Goal: Information Seeking & Learning: Learn about a topic

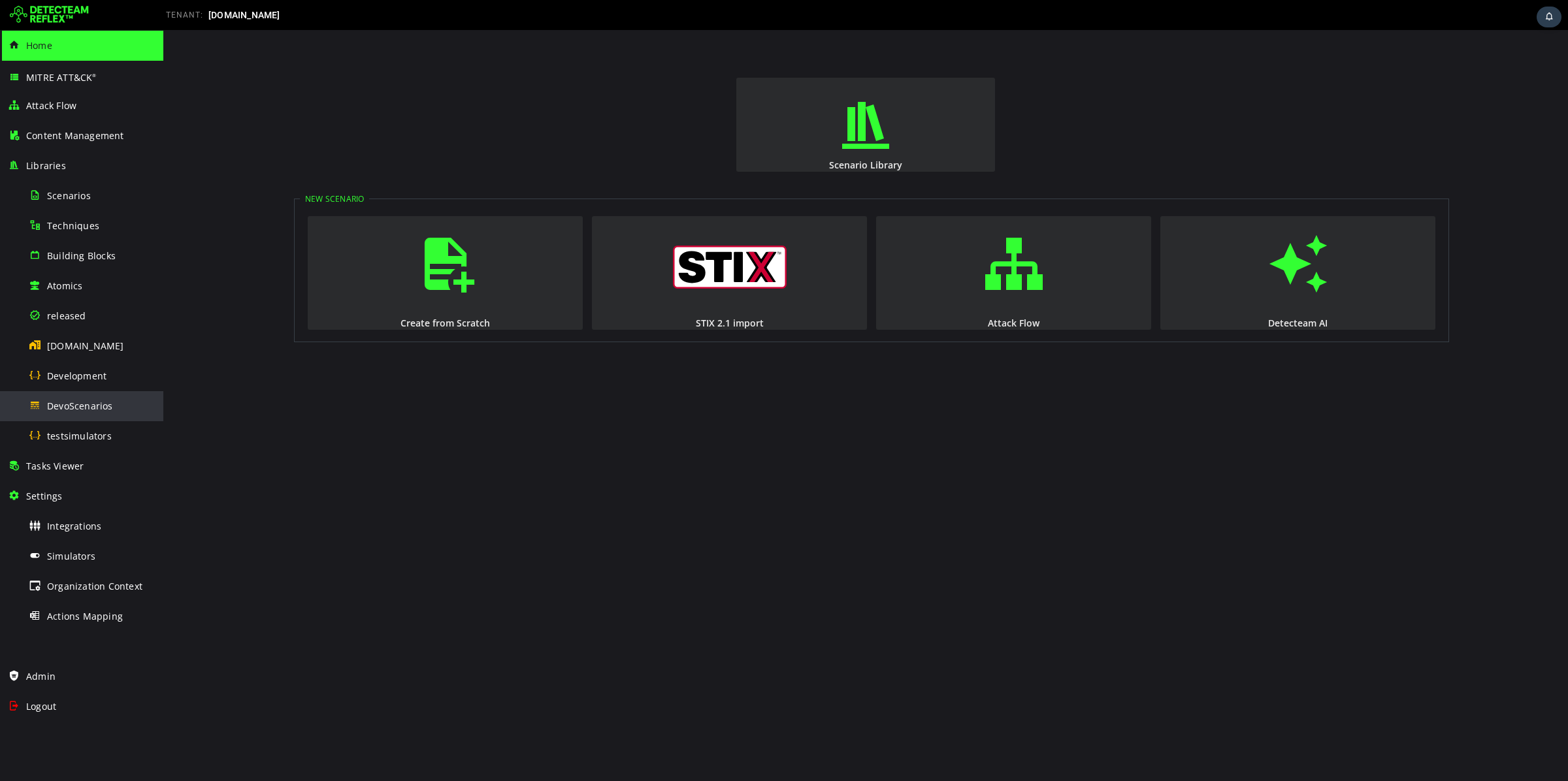
click at [99, 406] on span "DevoScenarios" at bounding box center [80, 406] width 66 height 12
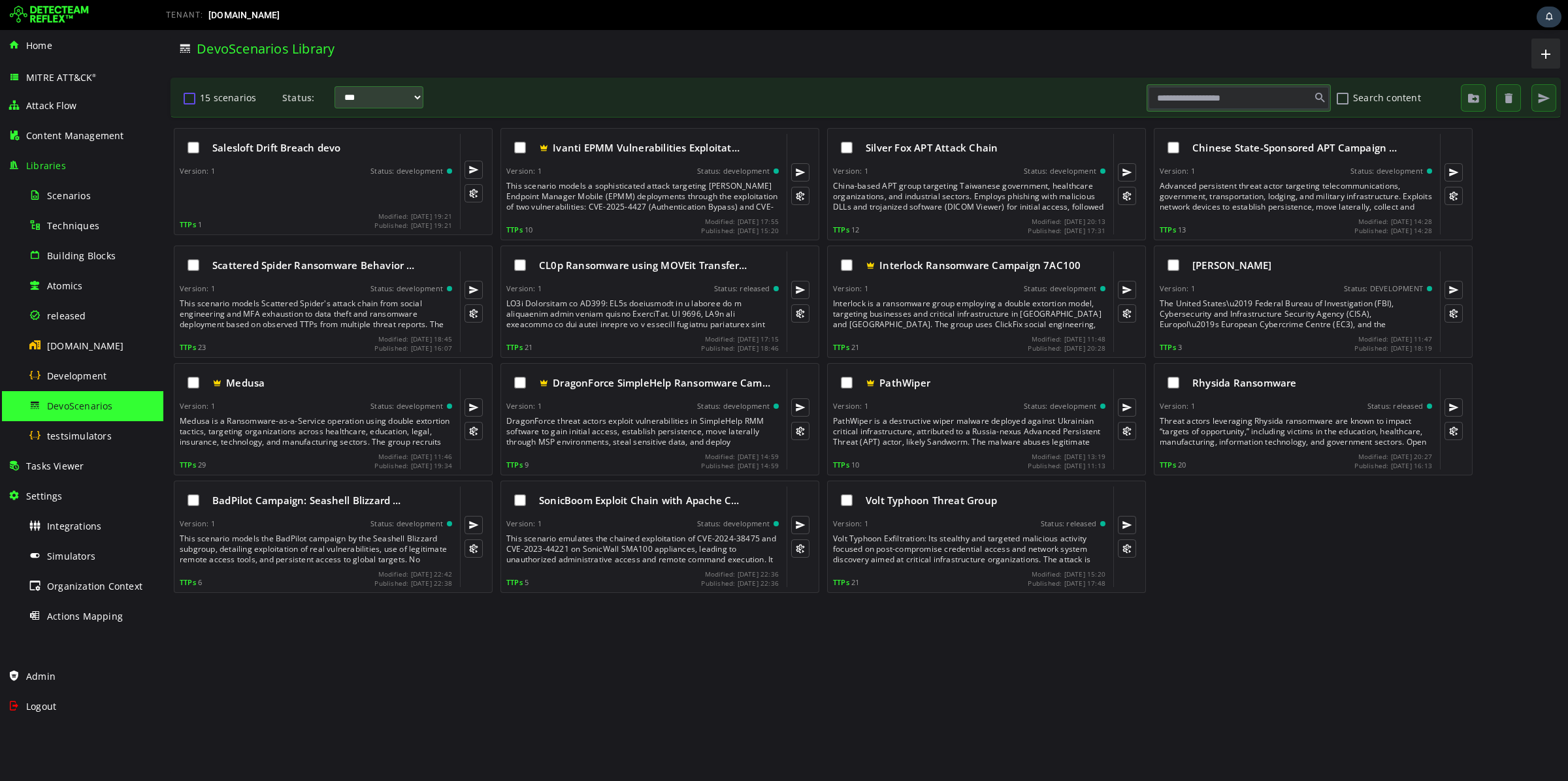
click at [194, 101] on button "15 scenarios" at bounding box center [190, 97] width 16 height 22
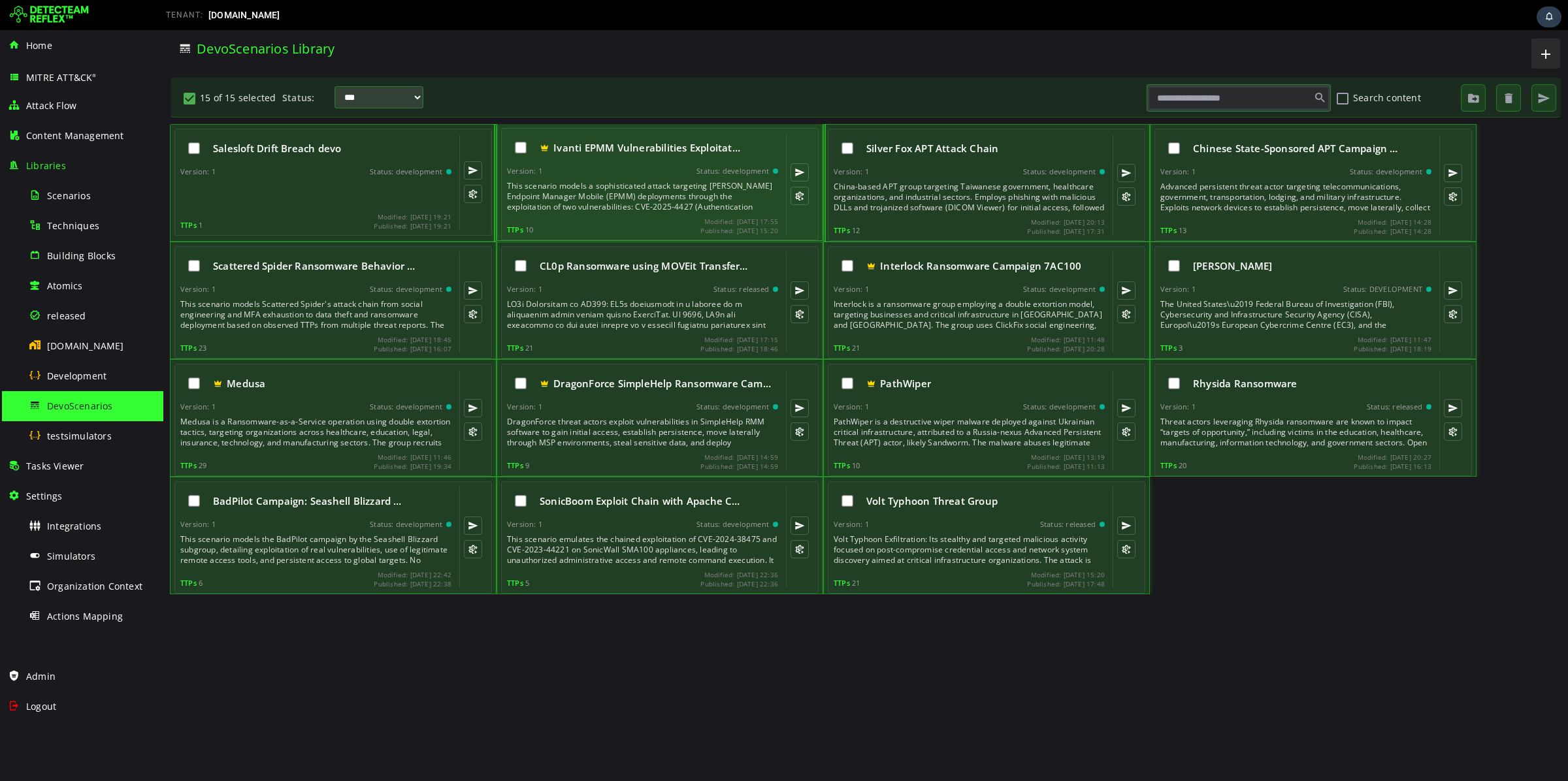
click at [628, 175] on div "Version: 1 Status: development" at bounding box center [643, 171] width 271 height 9
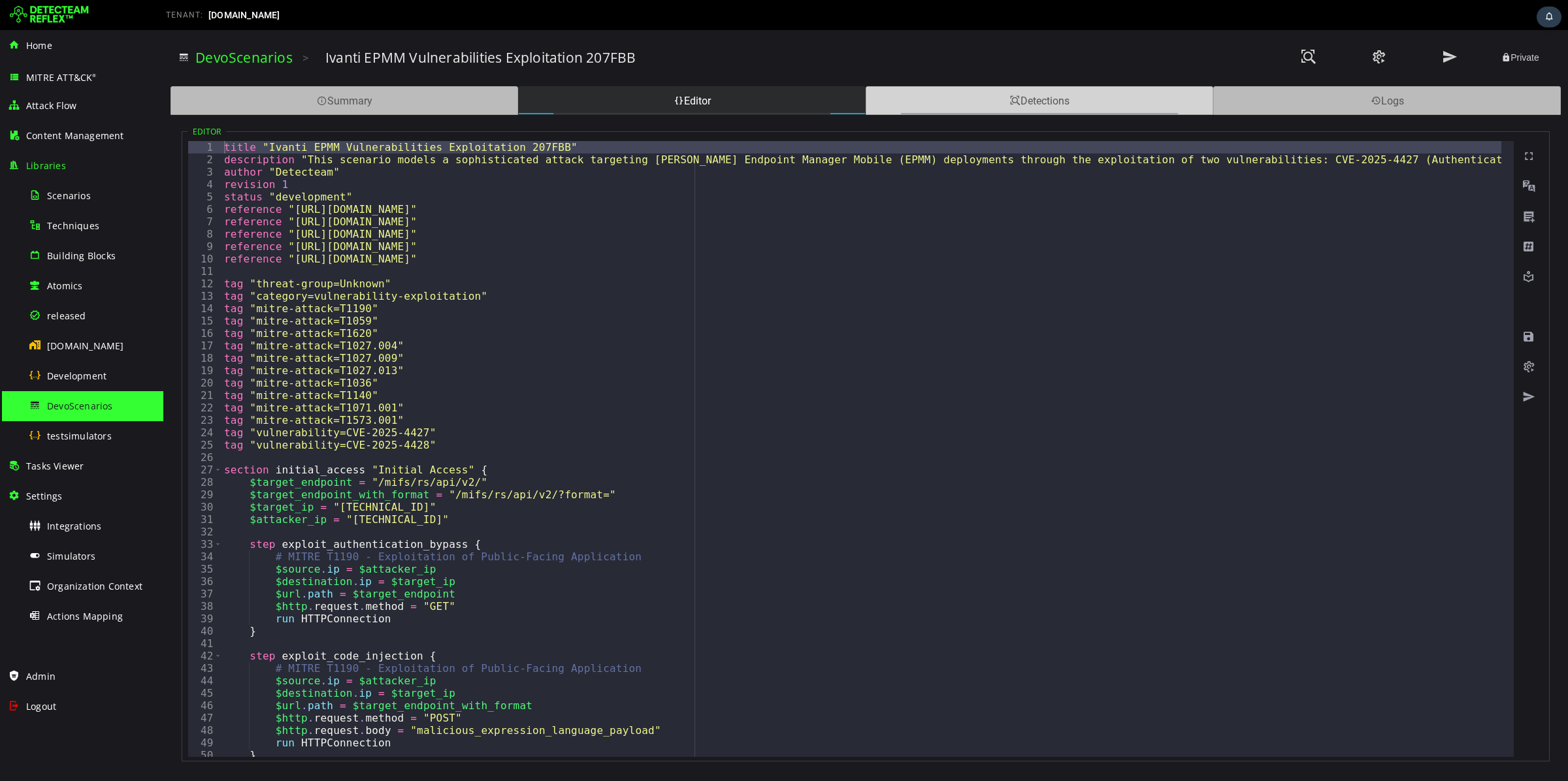
click at [1024, 89] on div "Detections" at bounding box center [1039, 101] width 348 height 29
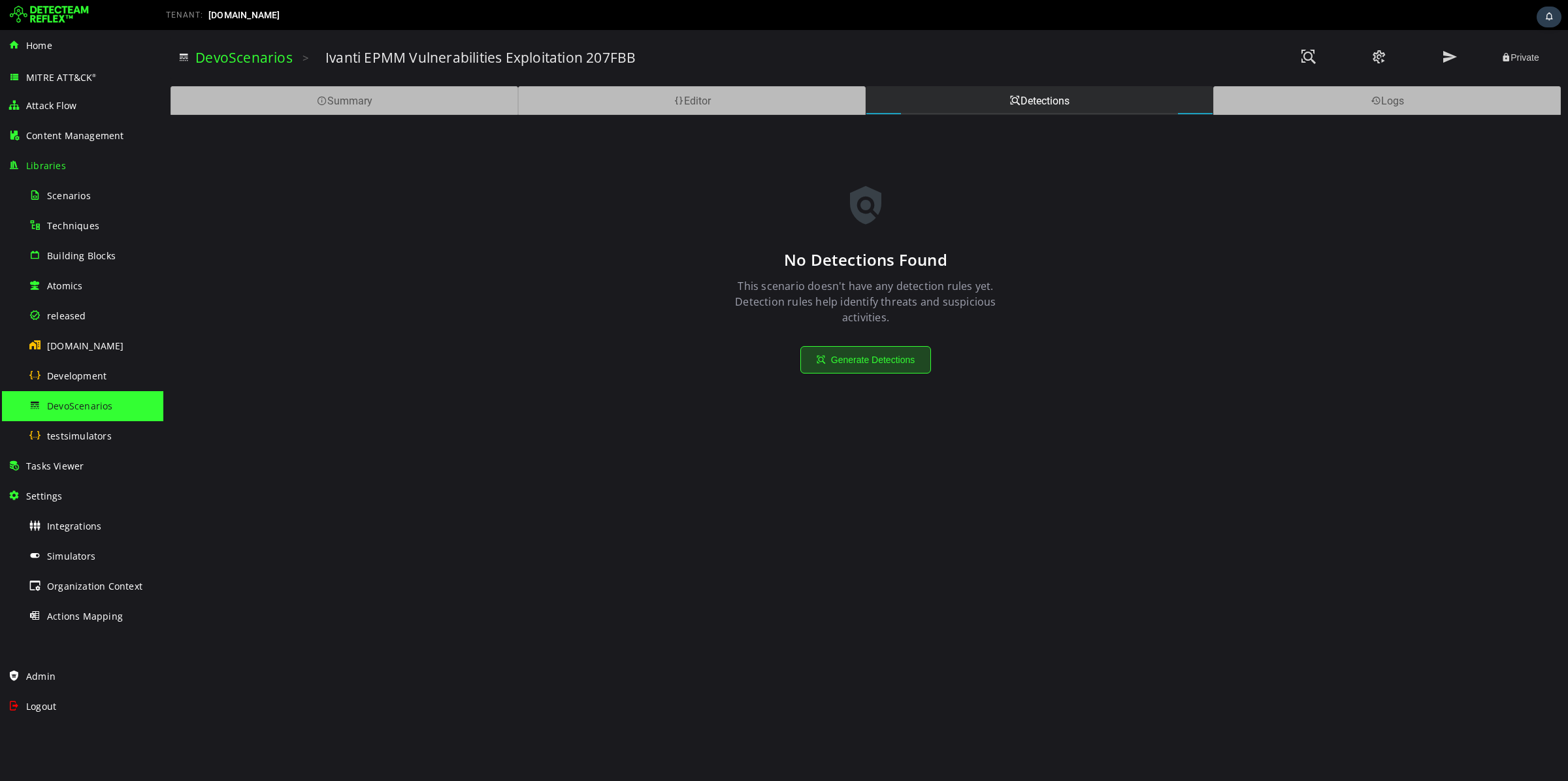
click at [878, 358] on button "Generate Detections" at bounding box center [866, 359] width 131 height 28
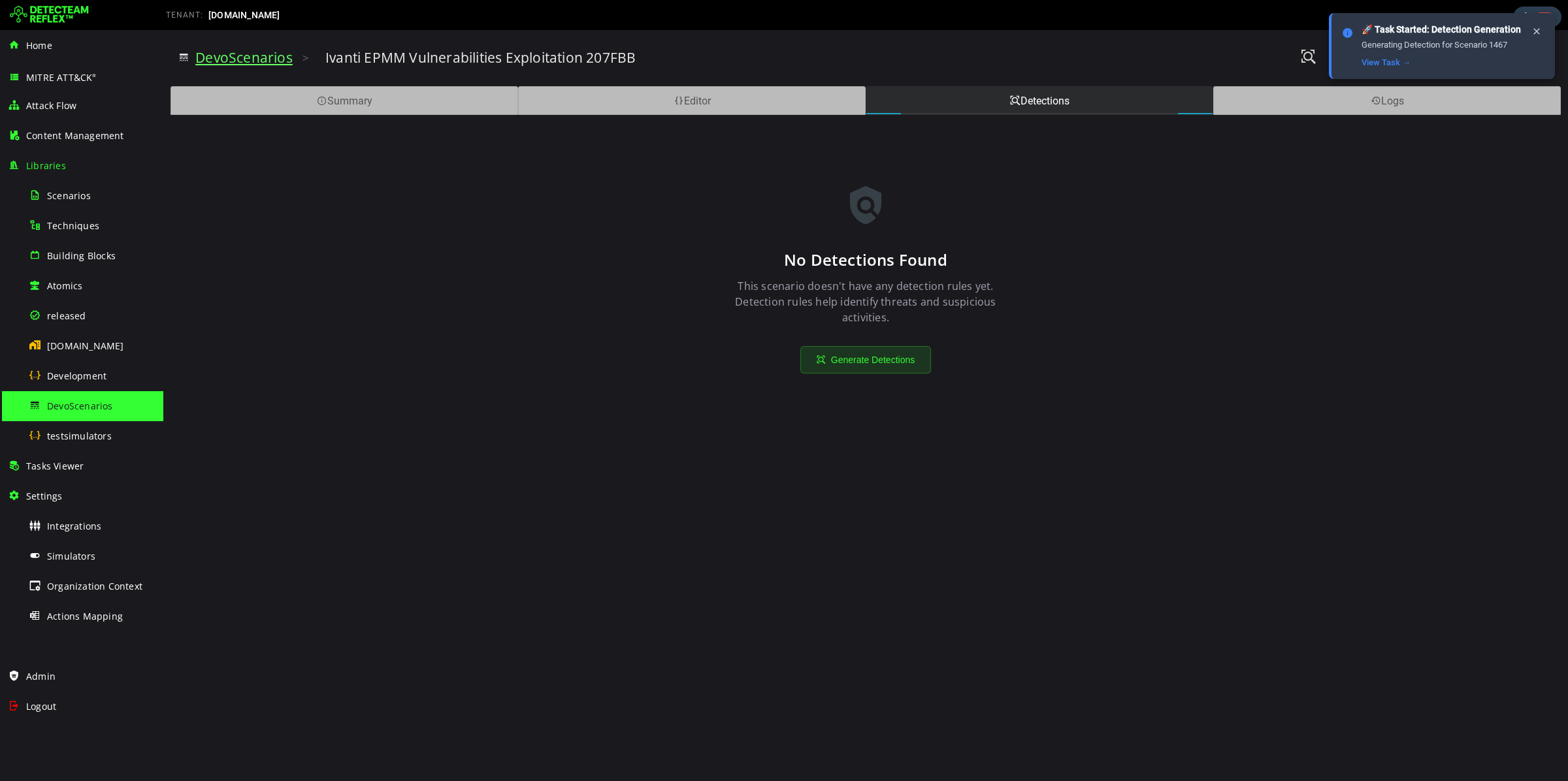
click at [243, 61] on link "DevoScenarios" at bounding box center [243, 57] width 97 height 19
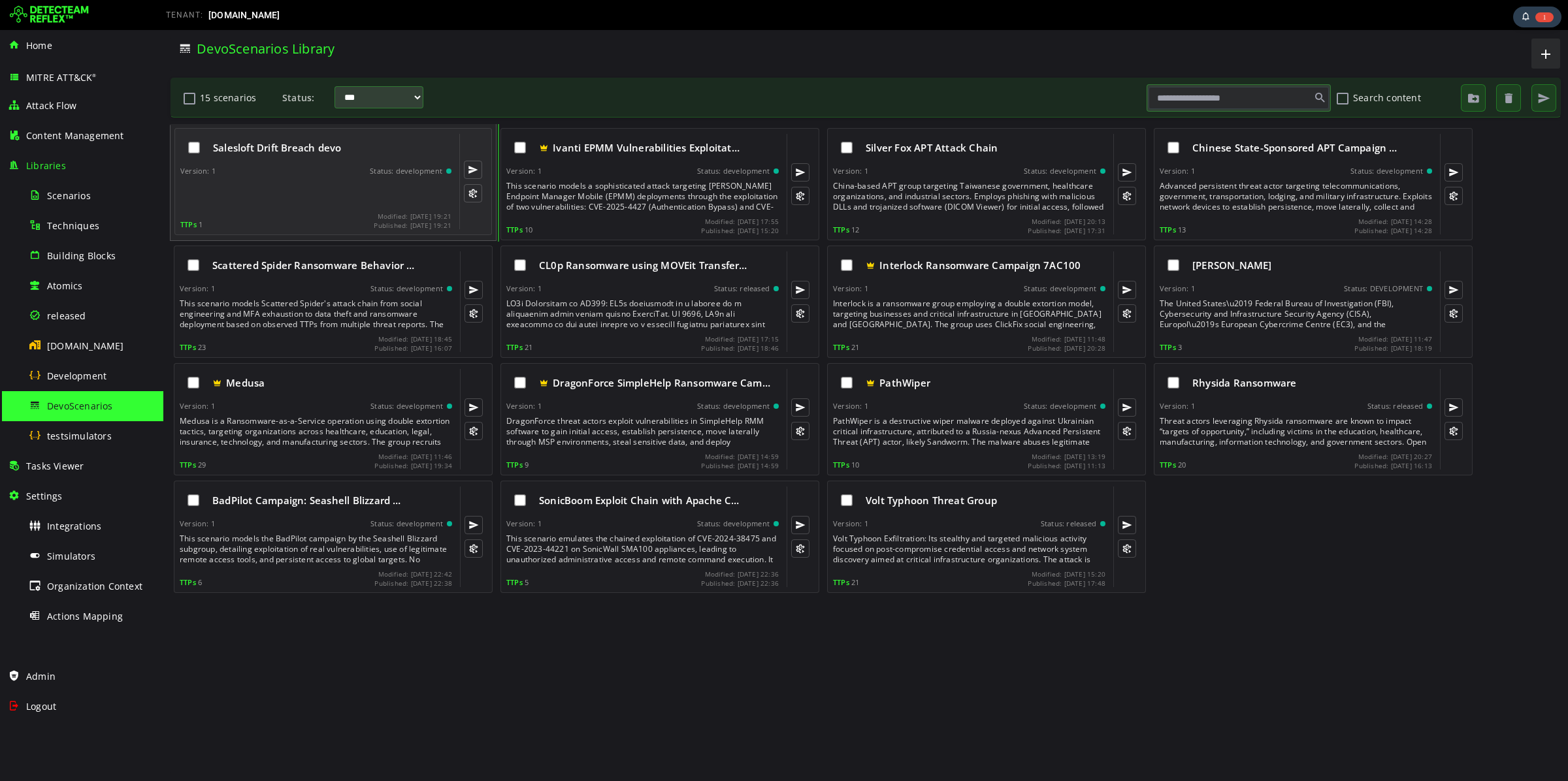
click at [271, 197] on div at bounding box center [316, 193] width 274 height 26
click at [375, 178] on div "Salesloft Drift Breach devo Version: 1 Status: development TTPs 1 Modified: [DA…" at bounding box center [316, 181] width 271 height 95
click at [328, 192] on div at bounding box center [316, 193] width 274 height 26
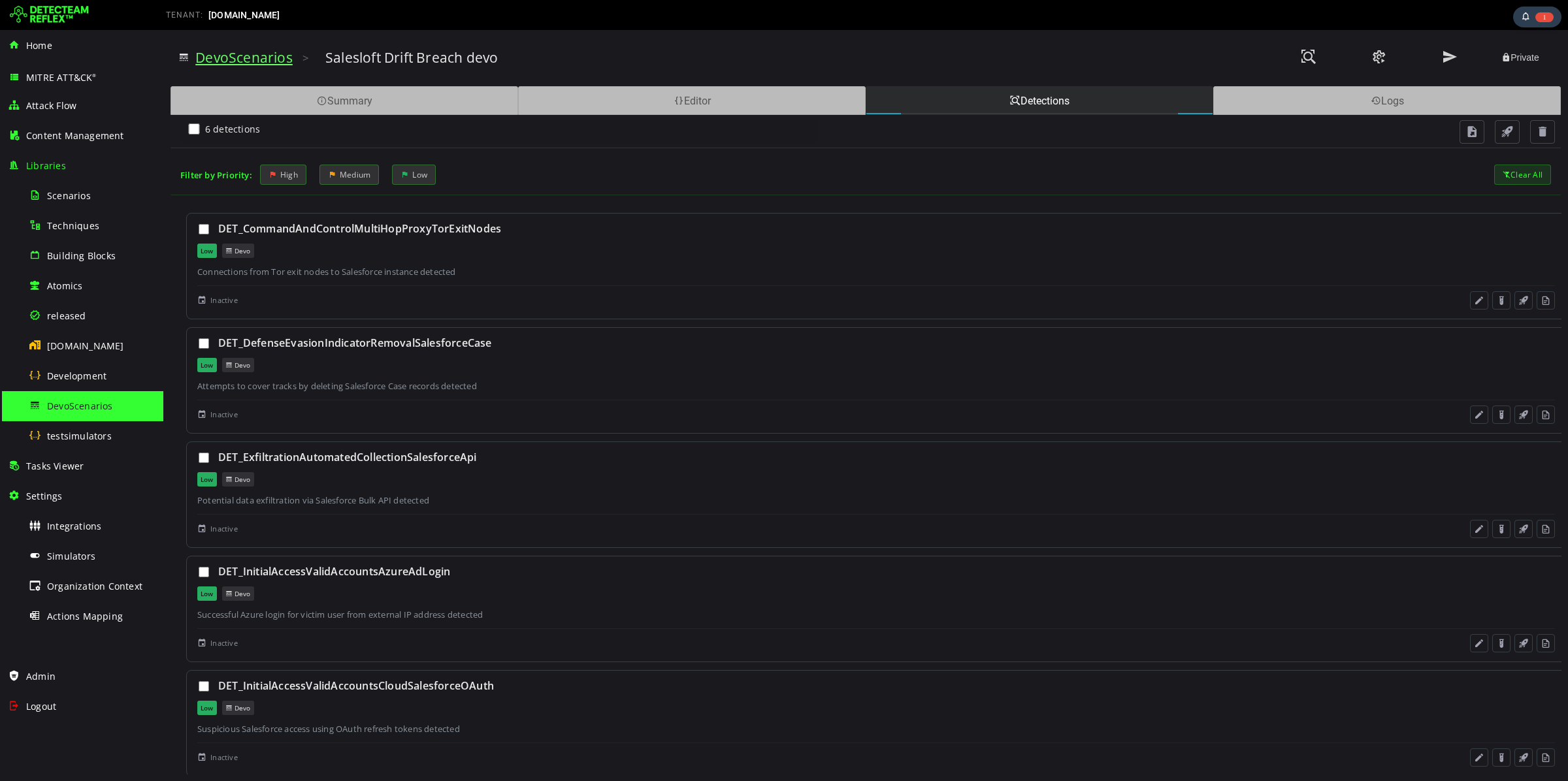
click at [238, 64] on link "DevoScenarios" at bounding box center [243, 57] width 97 height 19
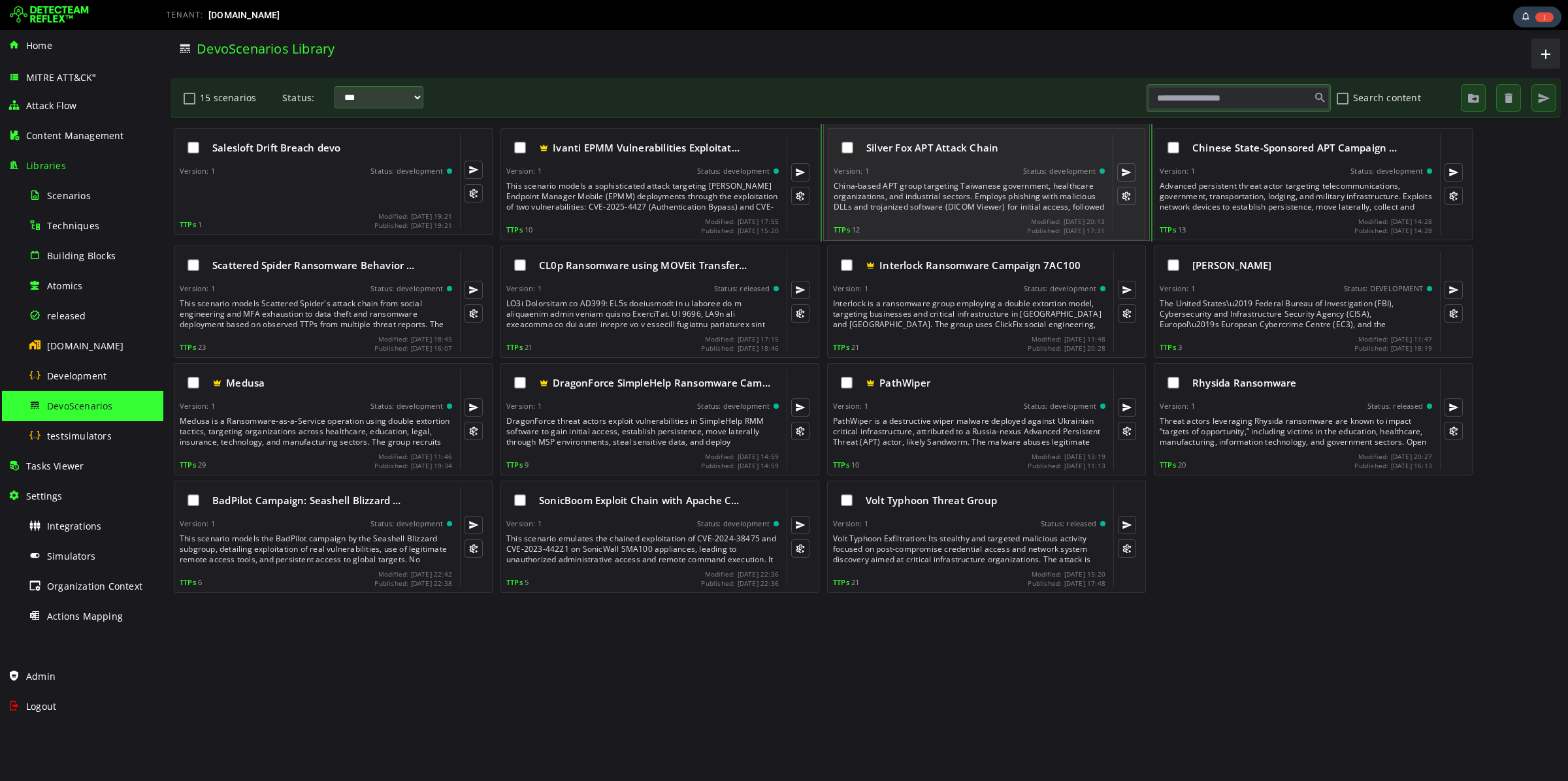
click at [935, 205] on div "China-based APT group targeting Taiwanese government, healthcare organizations,…" at bounding box center [970, 196] width 274 height 31
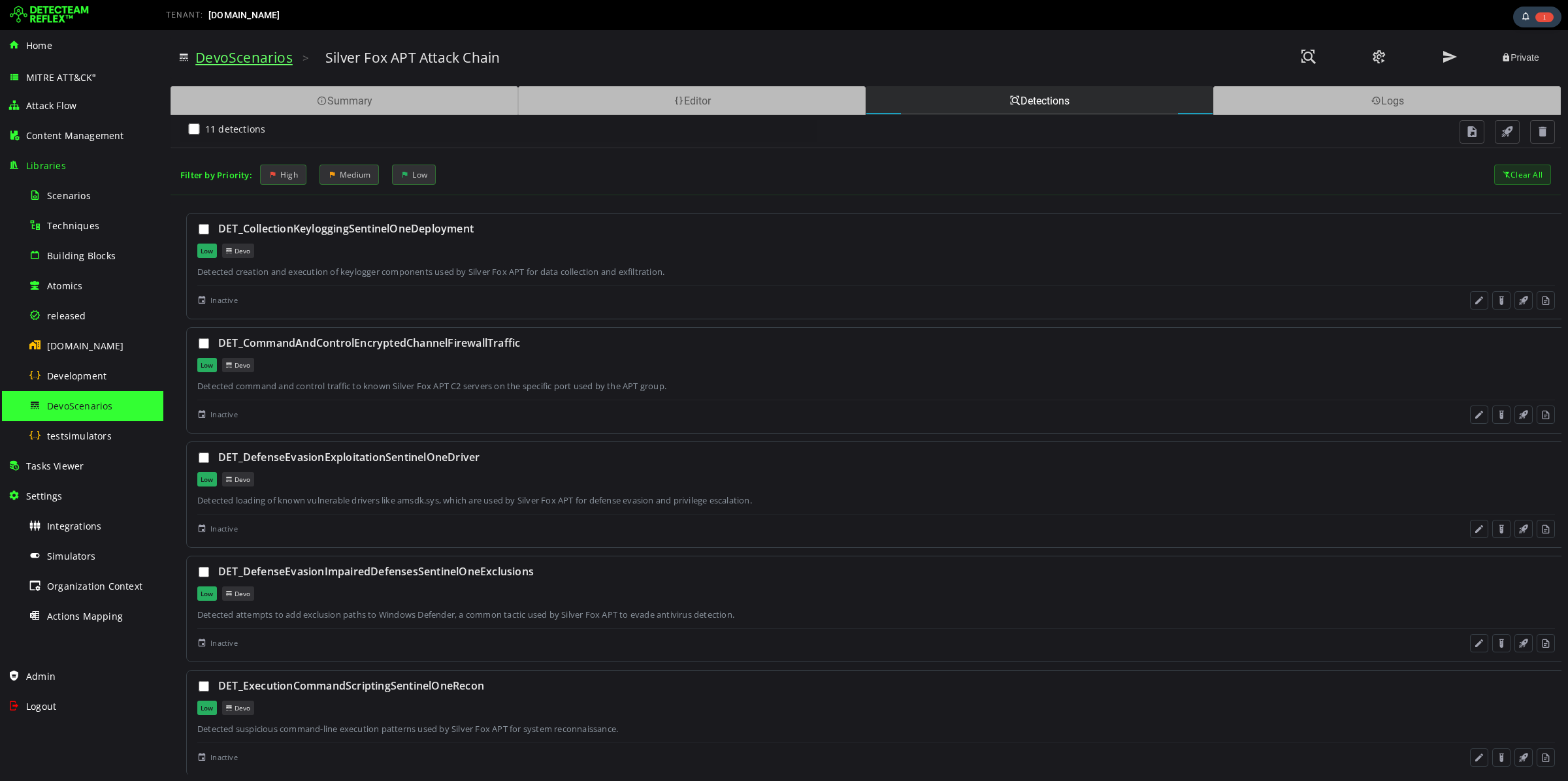
click at [228, 64] on link "DevoScenarios" at bounding box center [243, 57] width 97 height 19
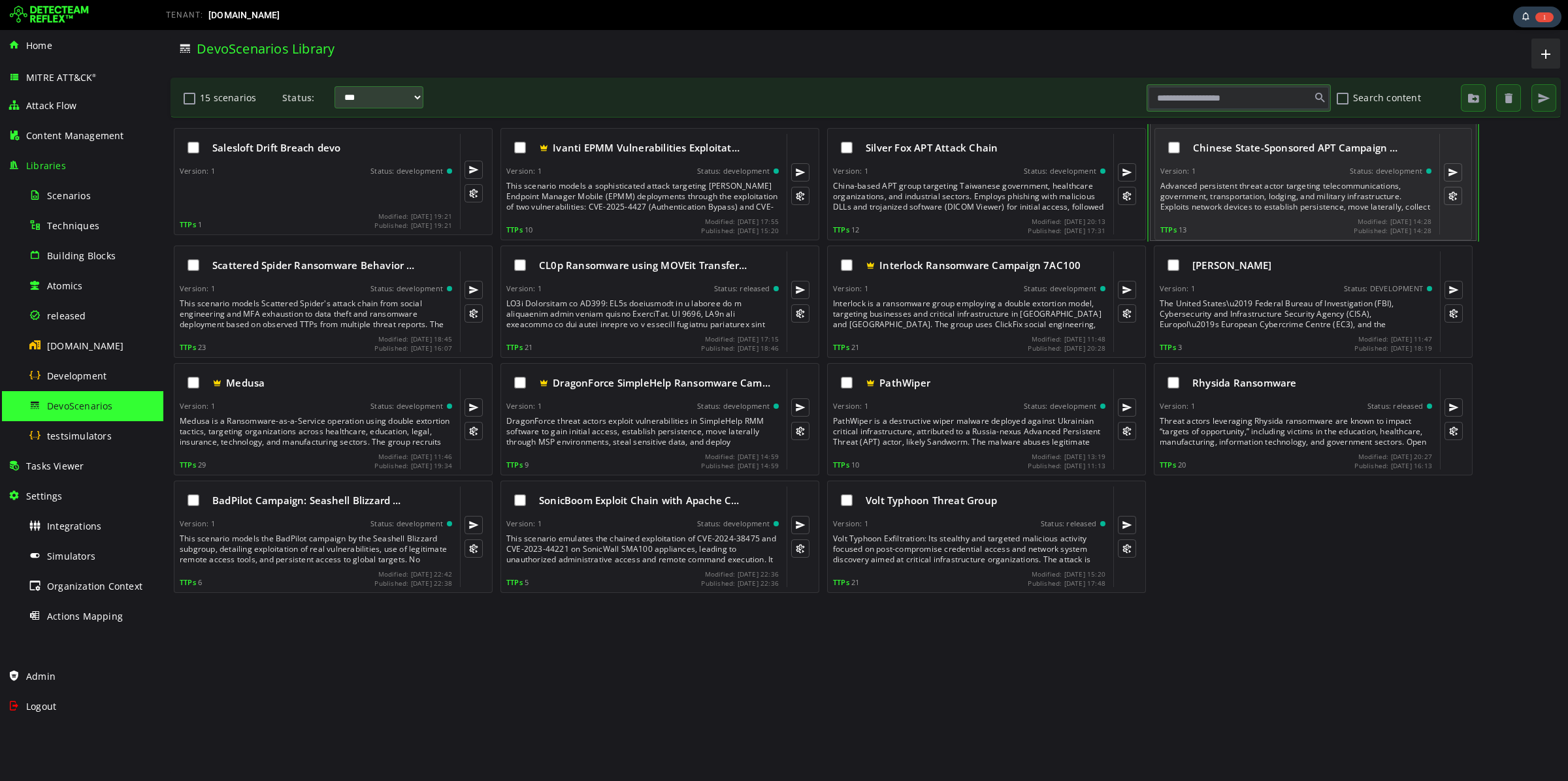
click at [1270, 165] on div "Chinese State-Sponsored APT Campaign … Version: 1 Status: development Advanced …" at bounding box center [1295, 184] width 271 height 101
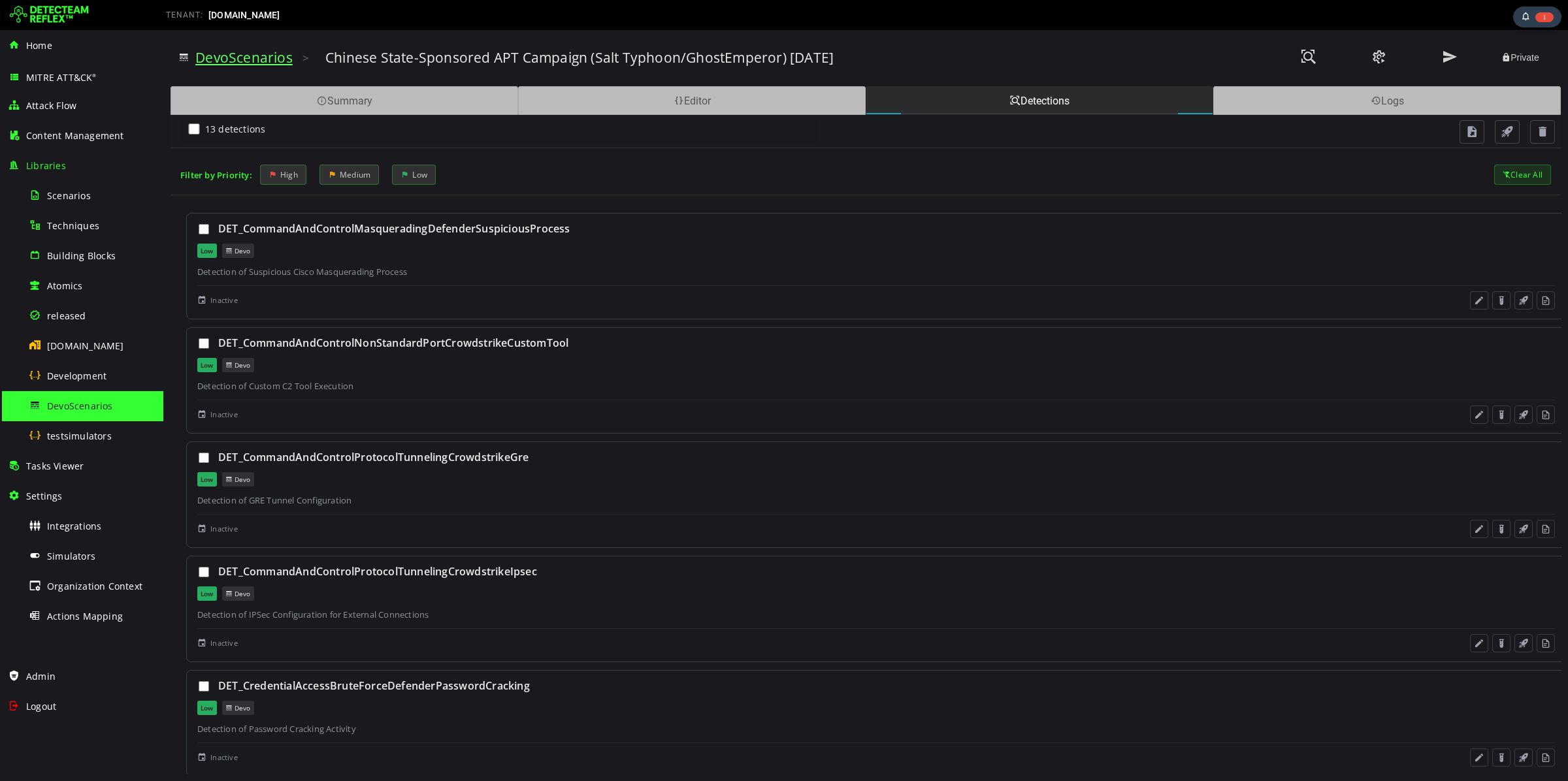
click at [236, 62] on link "DevoScenarios" at bounding box center [243, 57] width 97 height 19
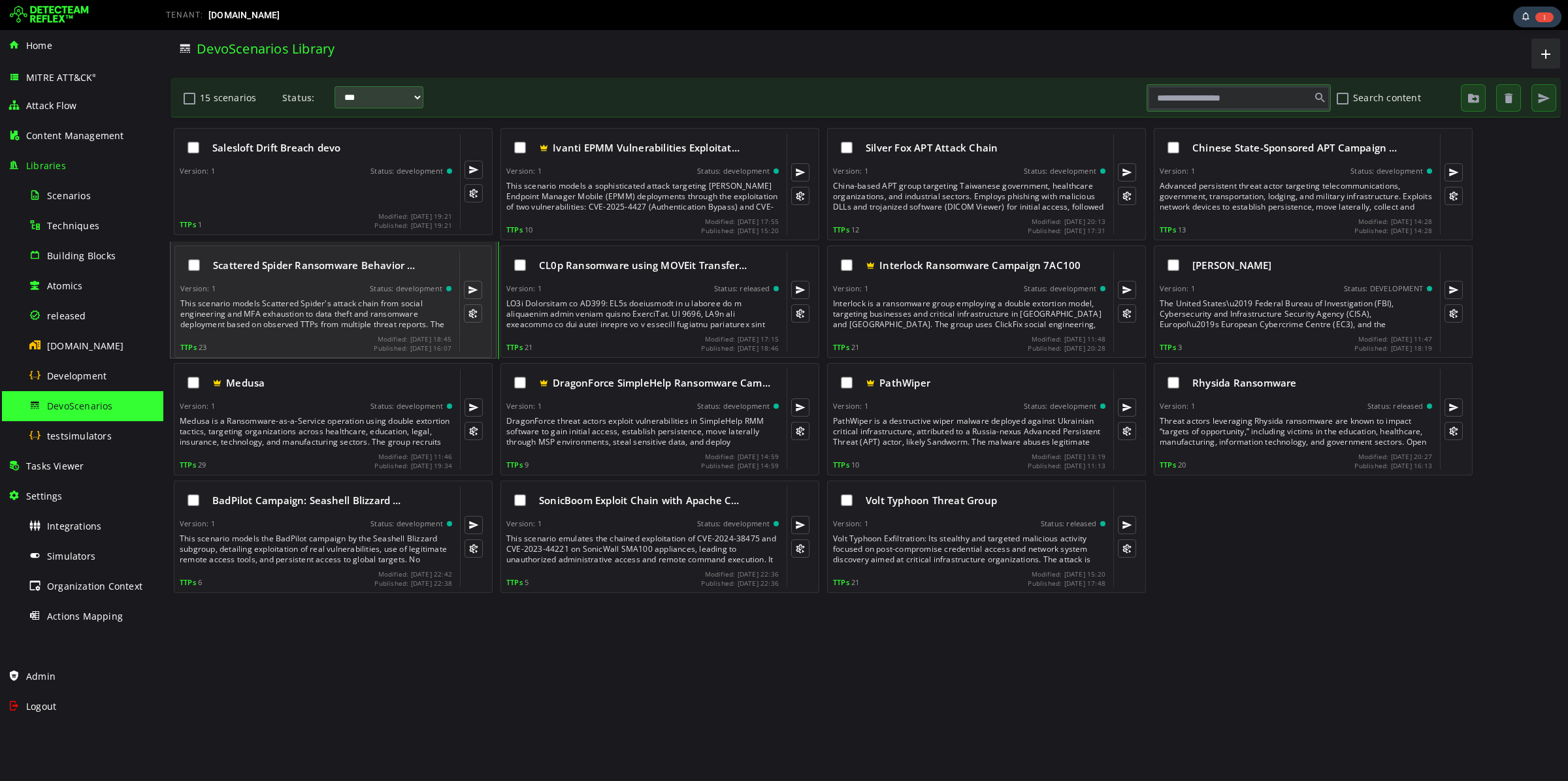
click at [300, 308] on div "This scenario models Scattered Spider's attack chain from social engineering an…" at bounding box center [316, 314] width 274 height 31
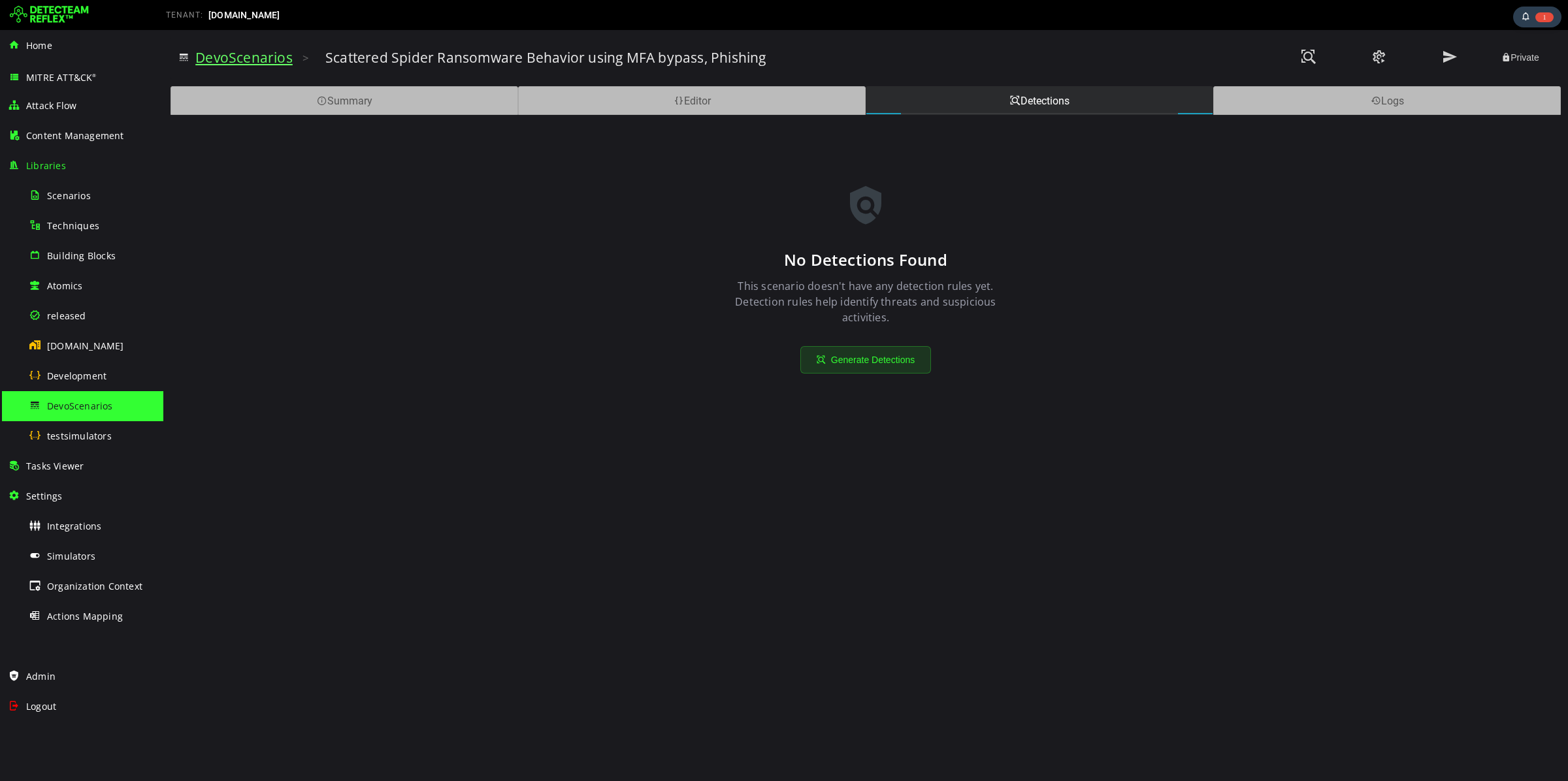
click at [248, 64] on link "DevoScenarios" at bounding box center [243, 57] width 97 height 19
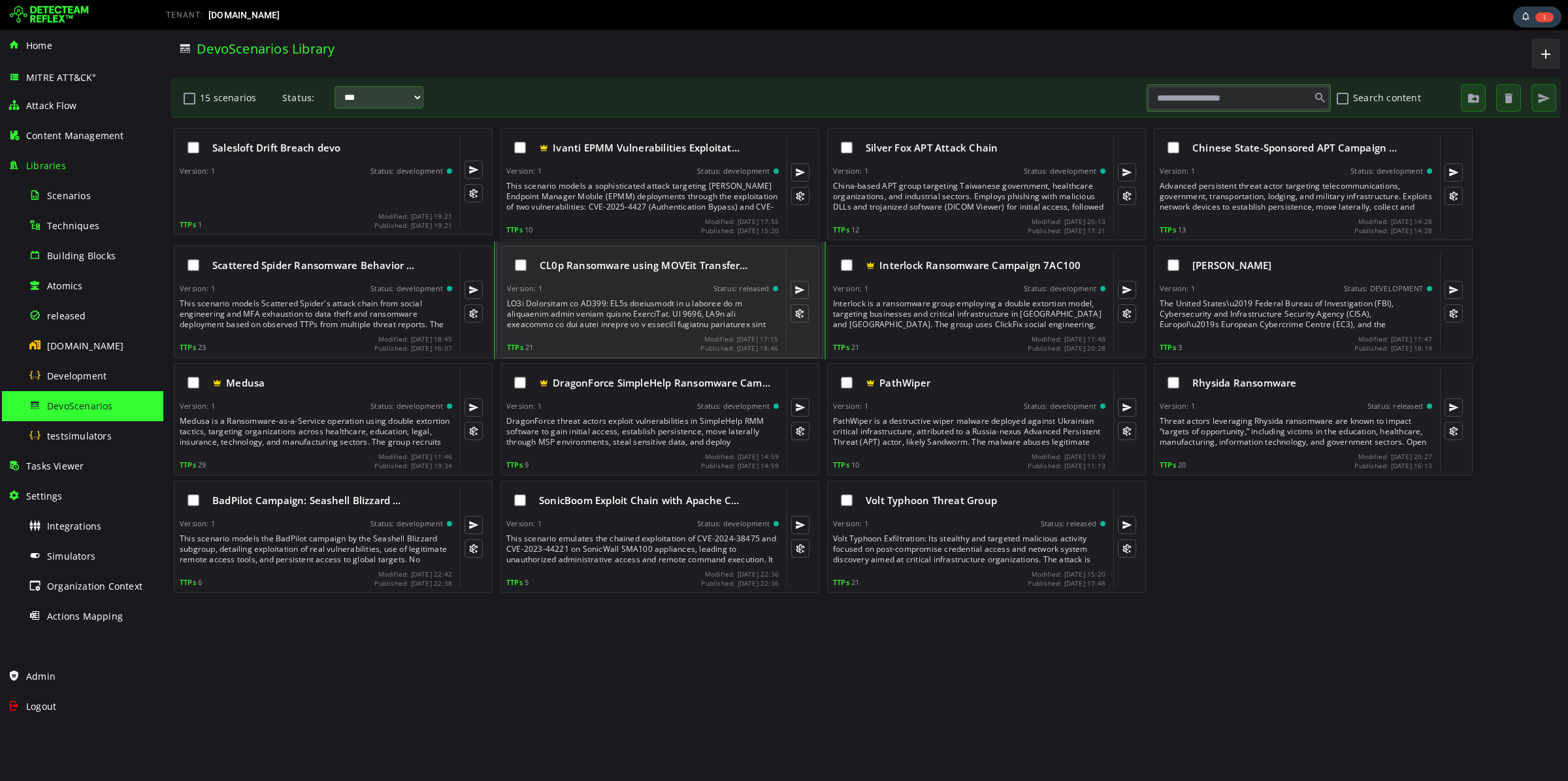
click at [658, 297] on div "CL0p Ransomware using MOVEit Transfer… Version: 1 Status: released TTPs 21 Modi…" at bounding box center [643, 301] width 271 height 101
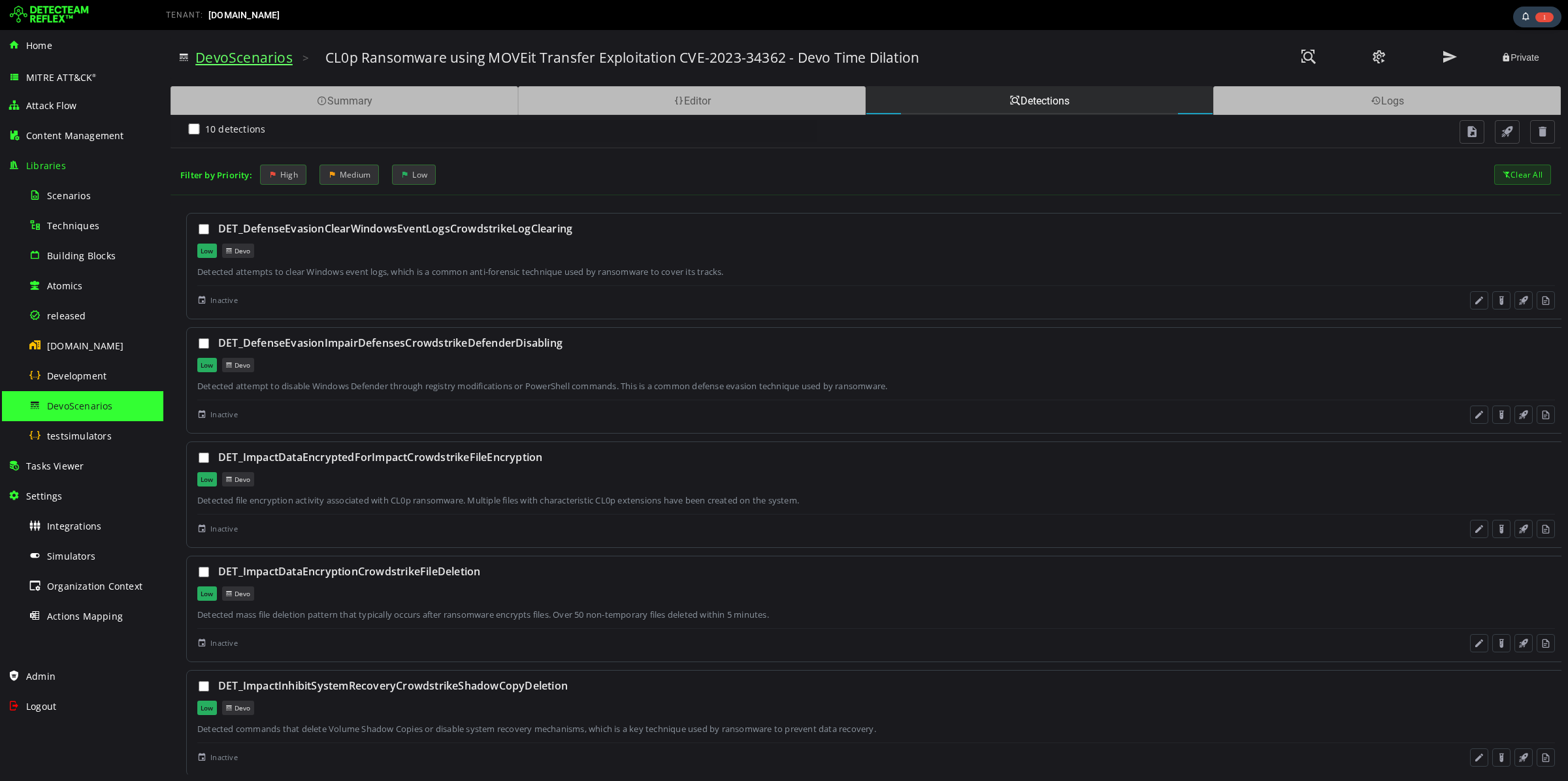
click at [218, 56] on link "DevoScenarios" at bounding box center [243, 57] width 97 height 19
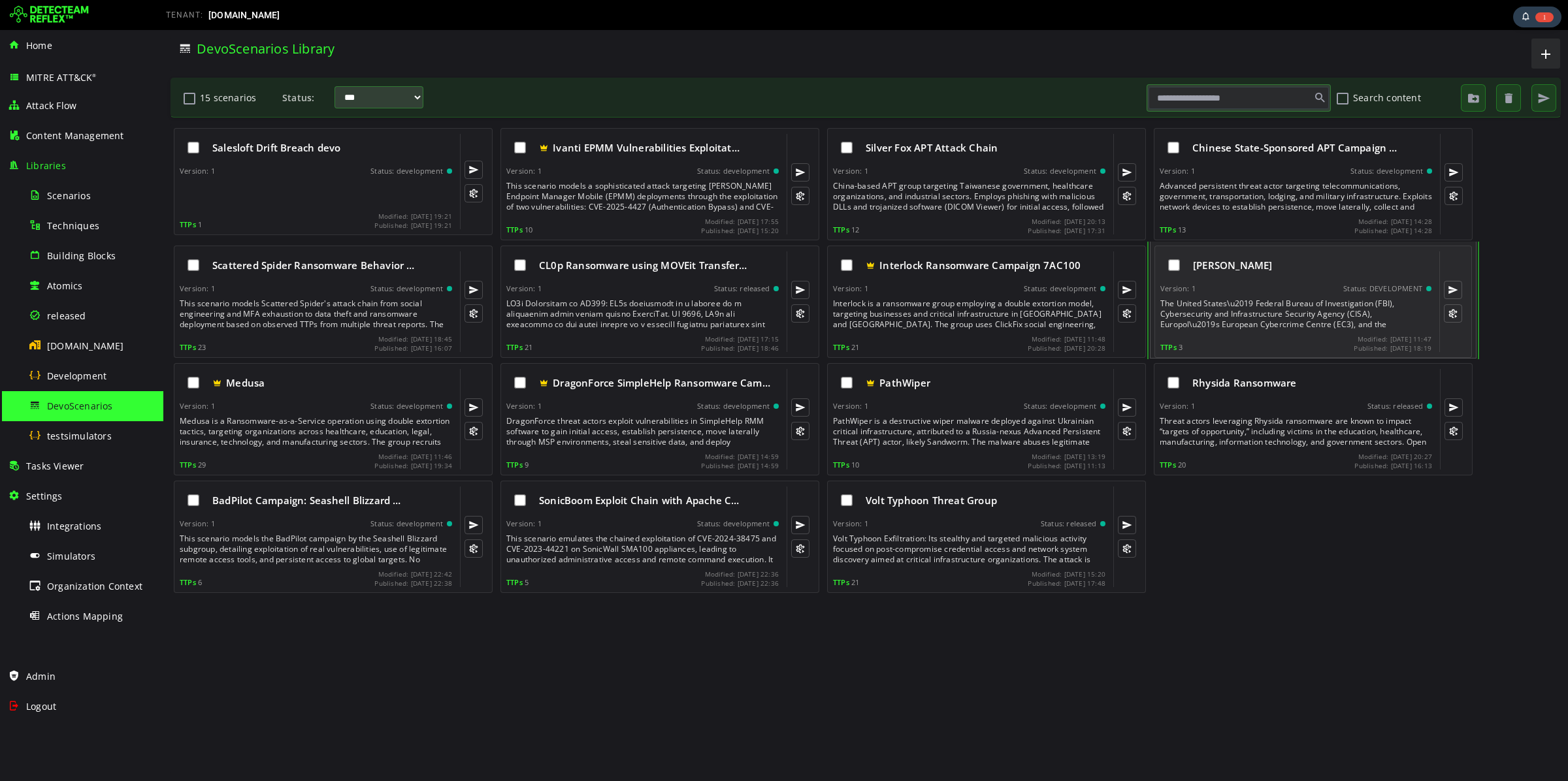
click at [1248, 283] on div "[PERSON_NAME] Version: 1 Status: DEVELOPMENT TTPs 3 Modified: [DATE] 11:47 Publ…" at bounding box center [1295, 301] width 271 height 101
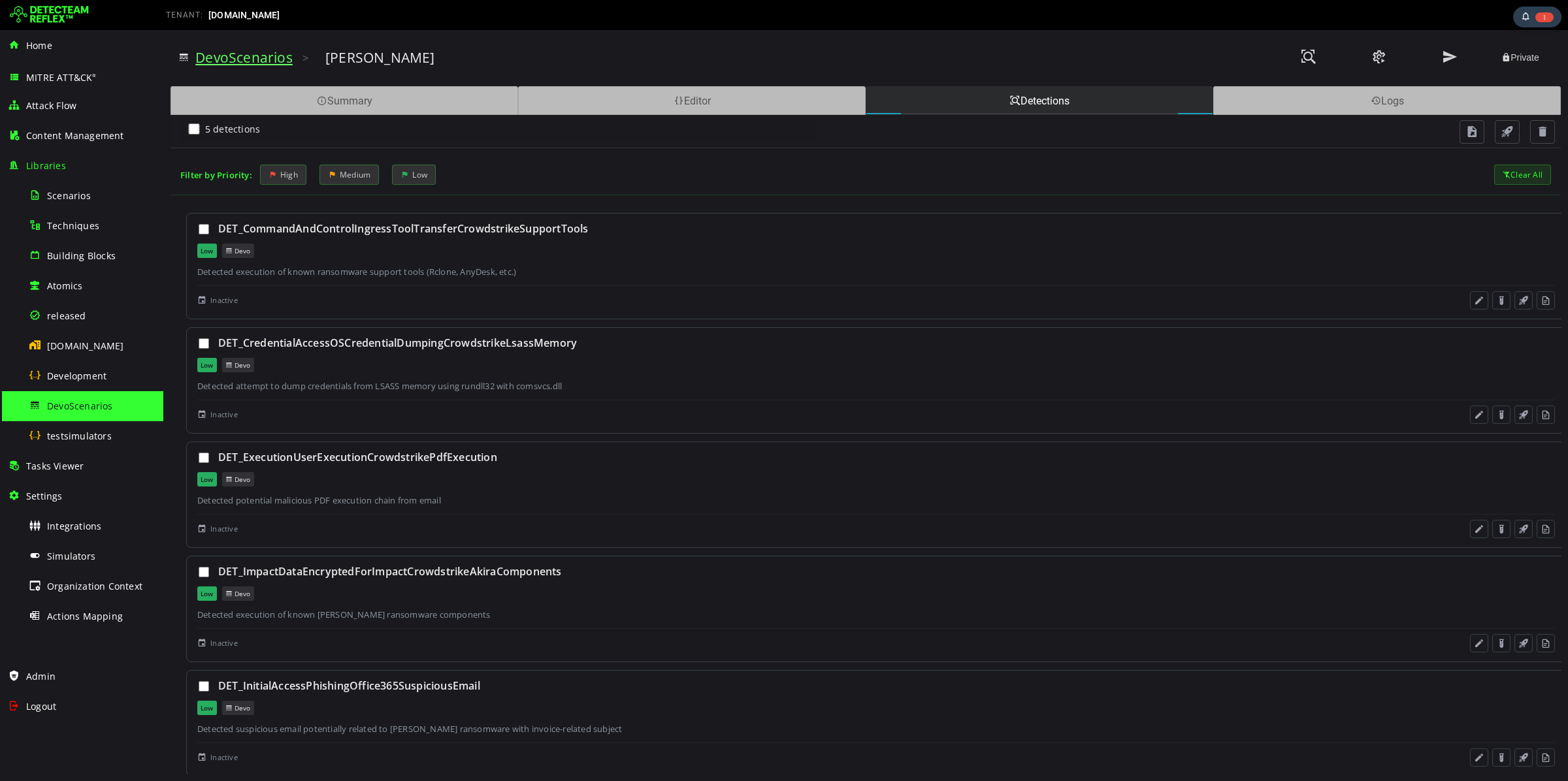
click at [246, 60] on link "DevoScenarios" at bounding box center [243, 57] width 97 height 19
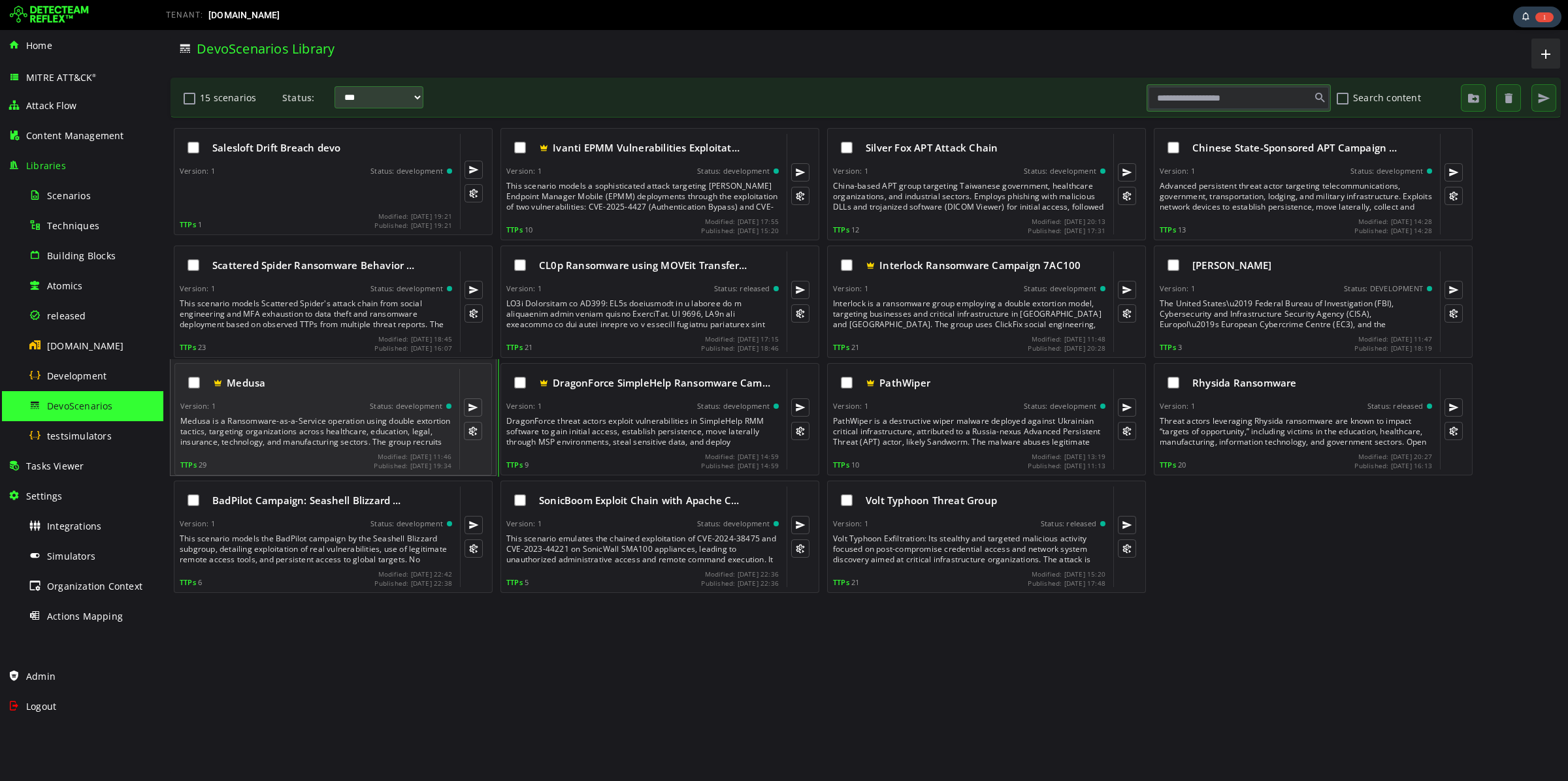
click at [310, 419] on div "Medusa is a Ransomware-as-a-Service operation using double extortion tactics, t…" at bounding box center [316, 432] width 274 height 31
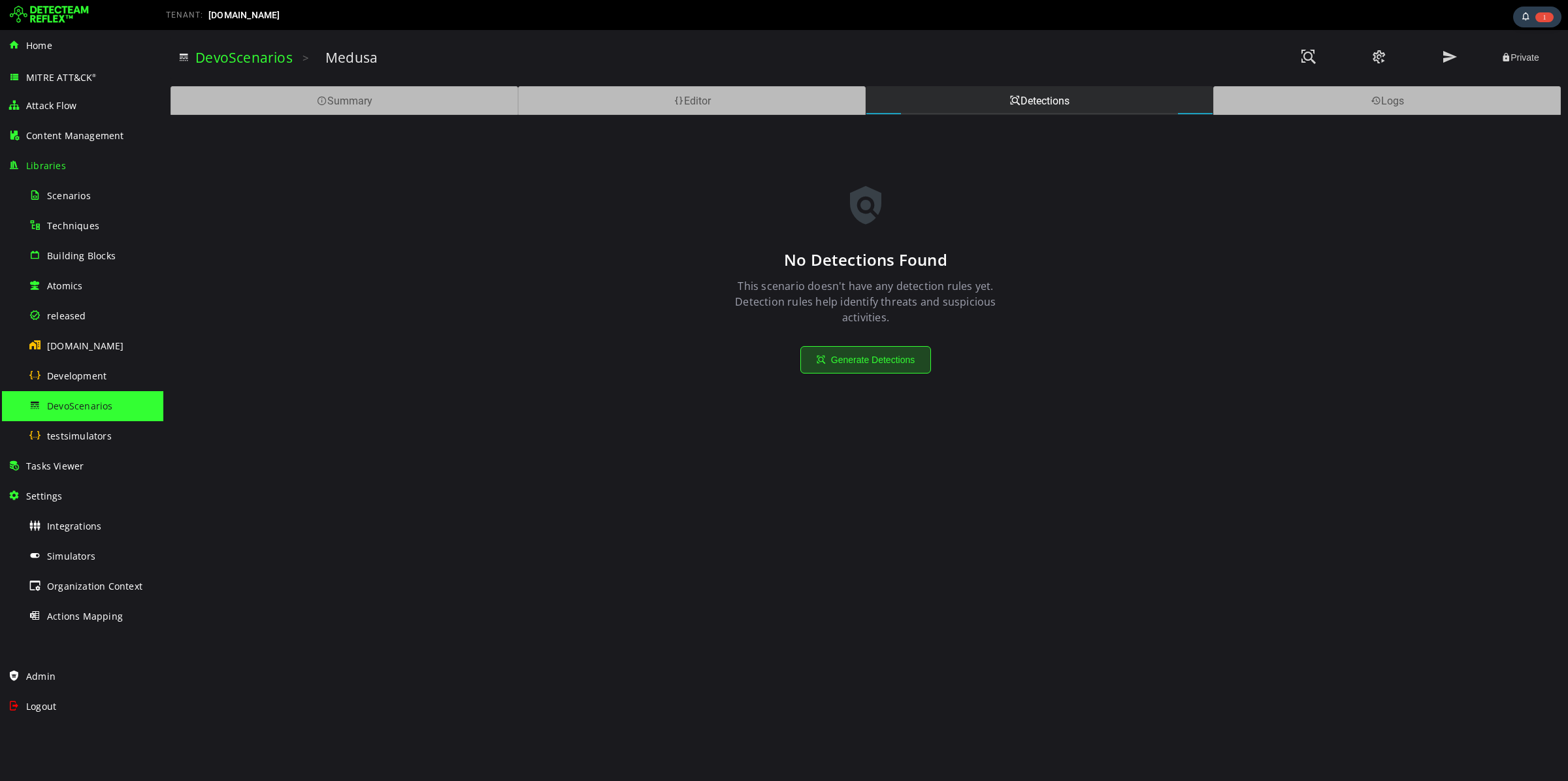
click at [817, 368] on button "Generate Detections" at bounding box center [866, 359] width 131 height 28
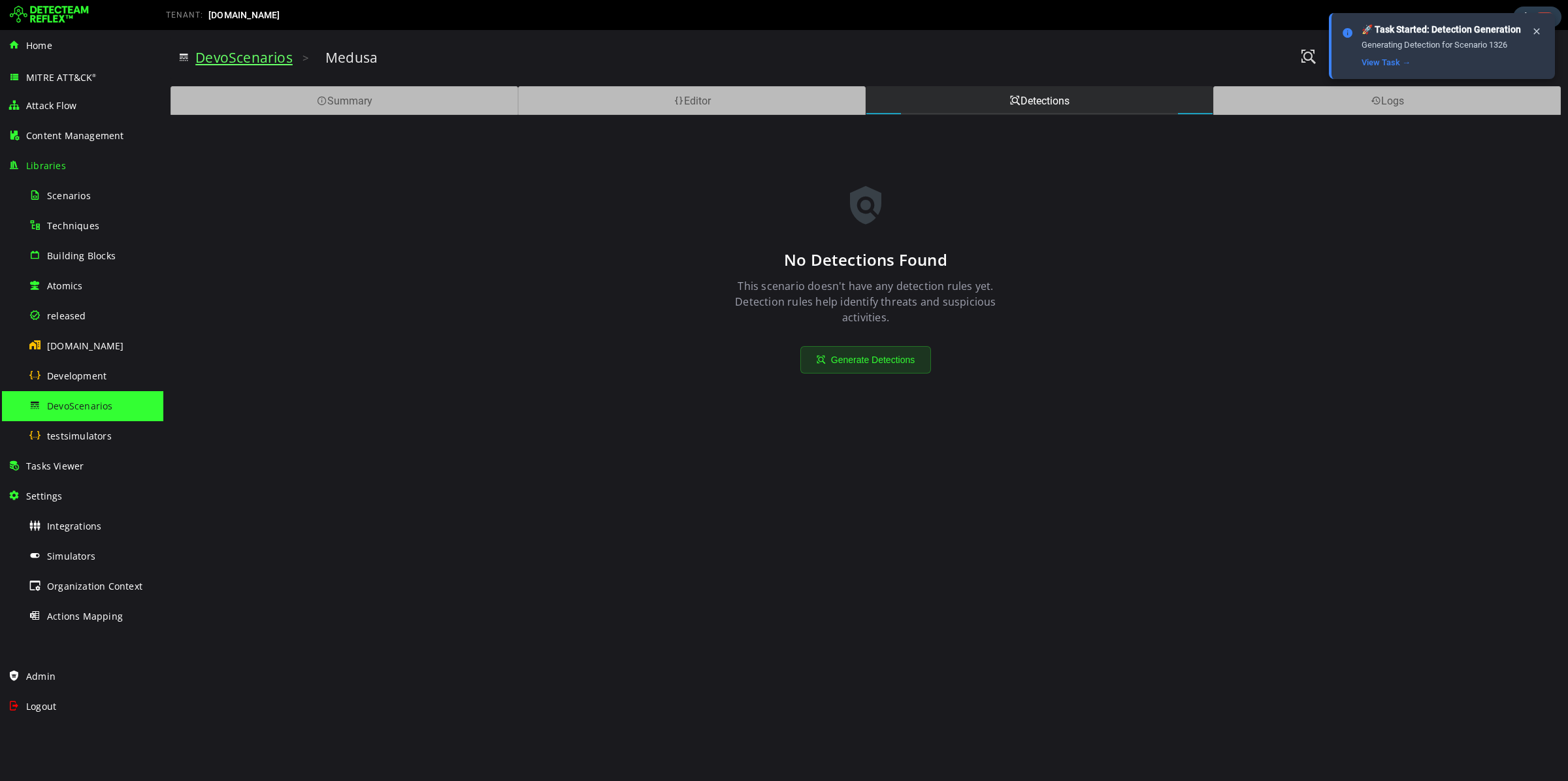
click at [234, 58] on link "DevoScenarios" at bounding box center [243, 57] width 97 height 19
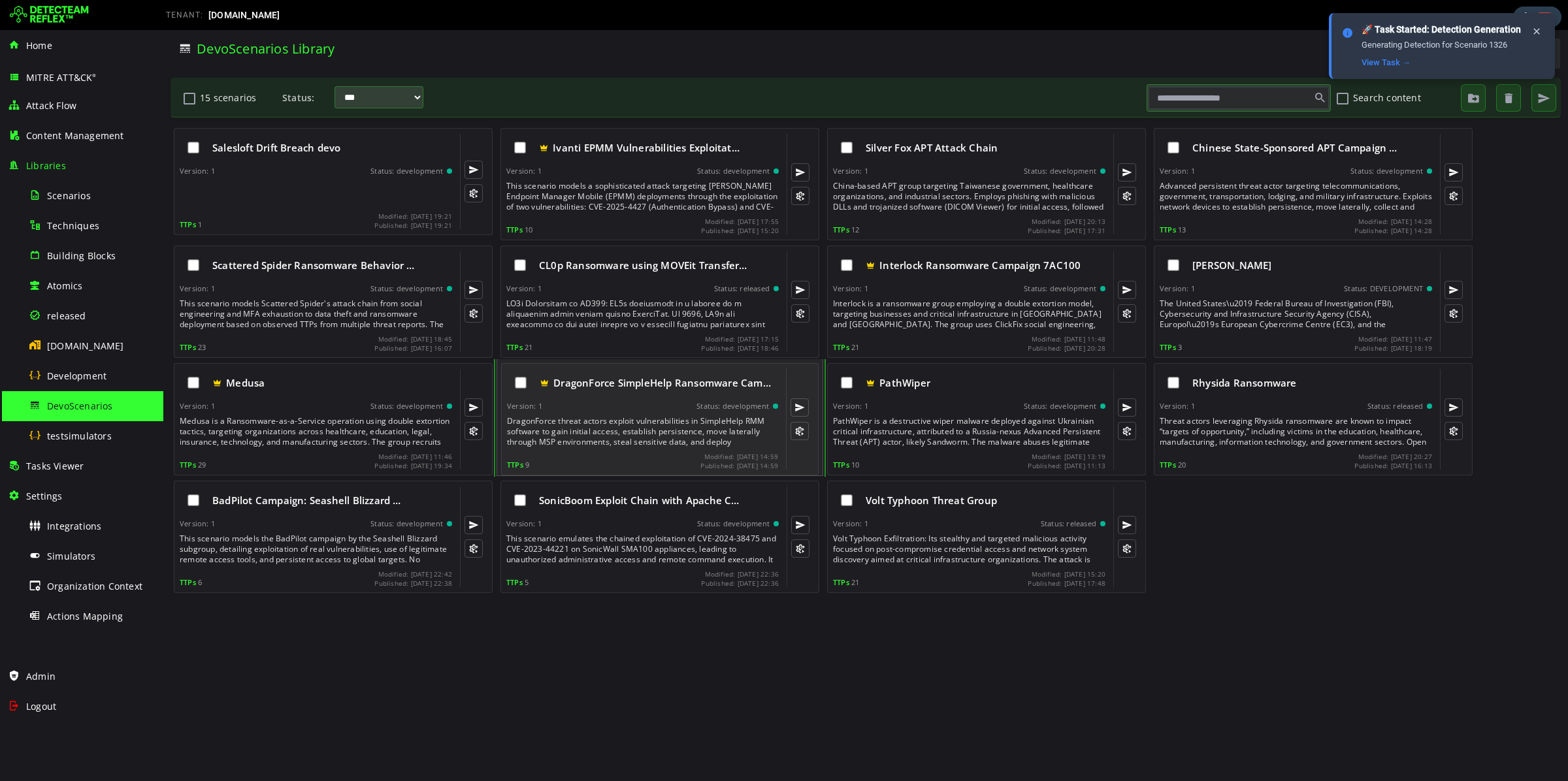
click at [609, 425] on div "DragonForce threat actors exploit vulnerabilities in SimpleHelp RMM software to…" at bounding box center [644, 432] width 274 height 31
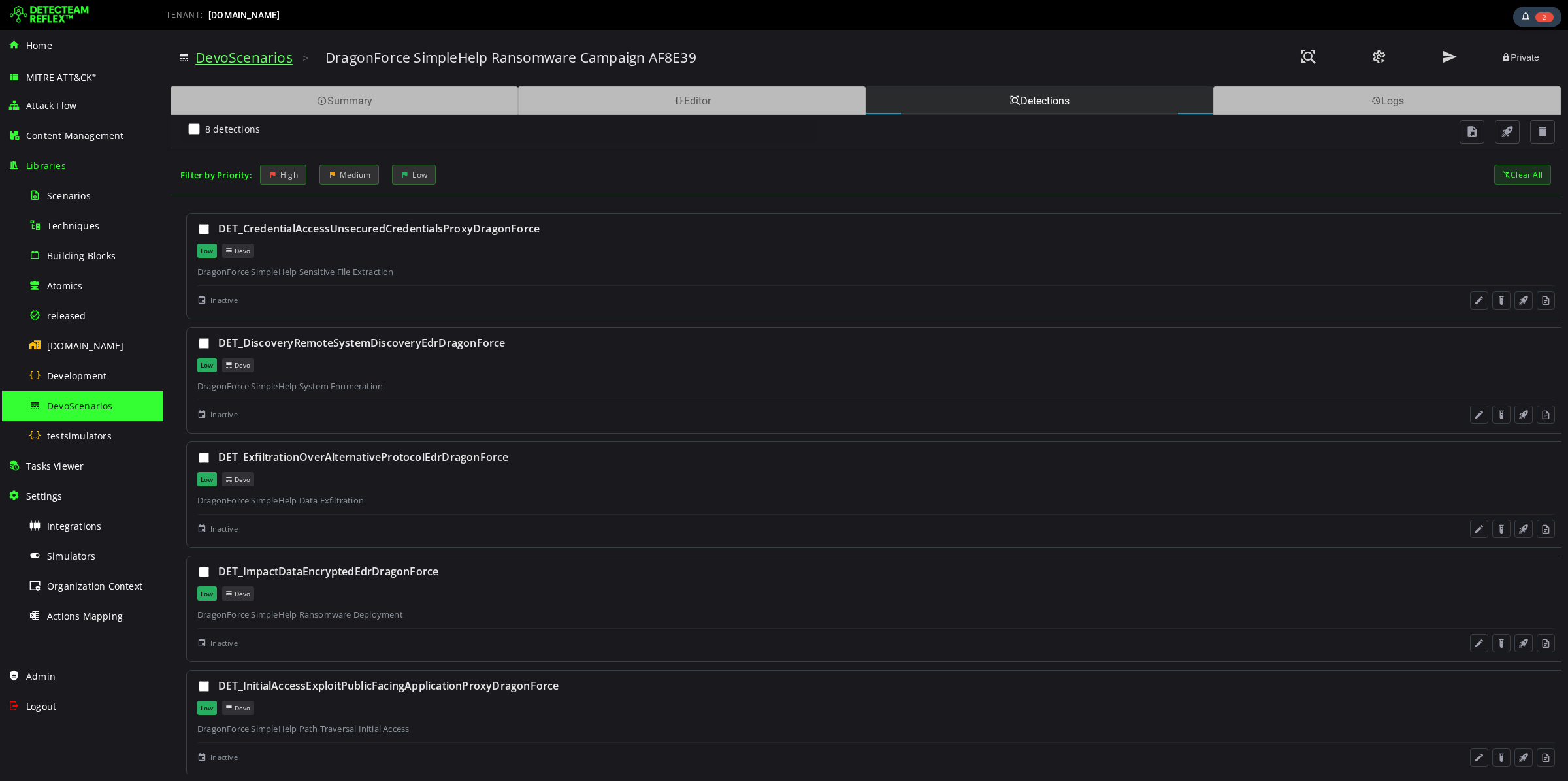
click at [234, 62] on link "DevoScenarios" at bounding box center [243, 57] width 97 height 19
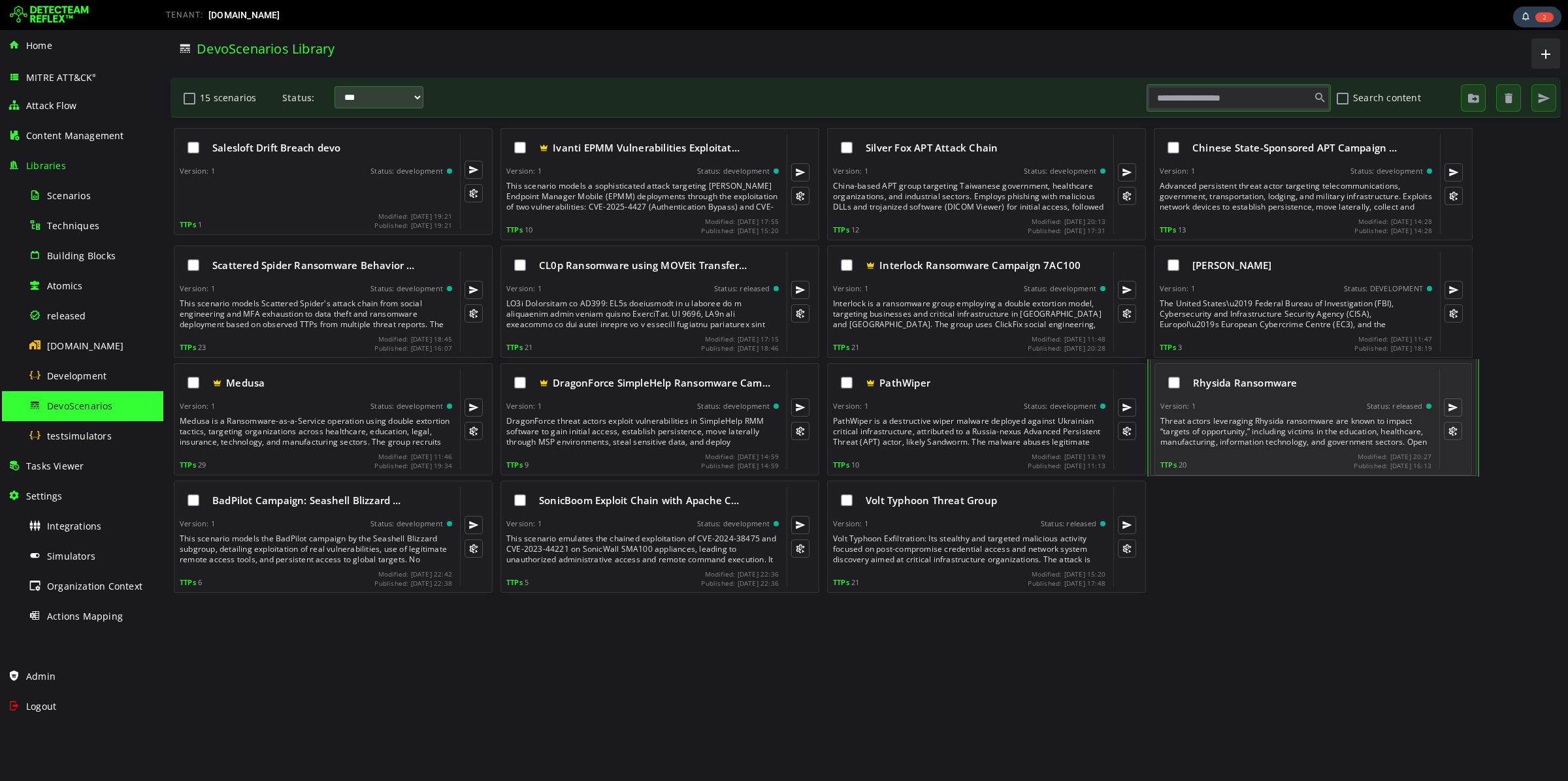
click at [1277, 424] on div "Threat actors leveraging Rhysida ransomware are known to impact “targets of opp…" at bounding box center [1296, 432] width 274 height 31
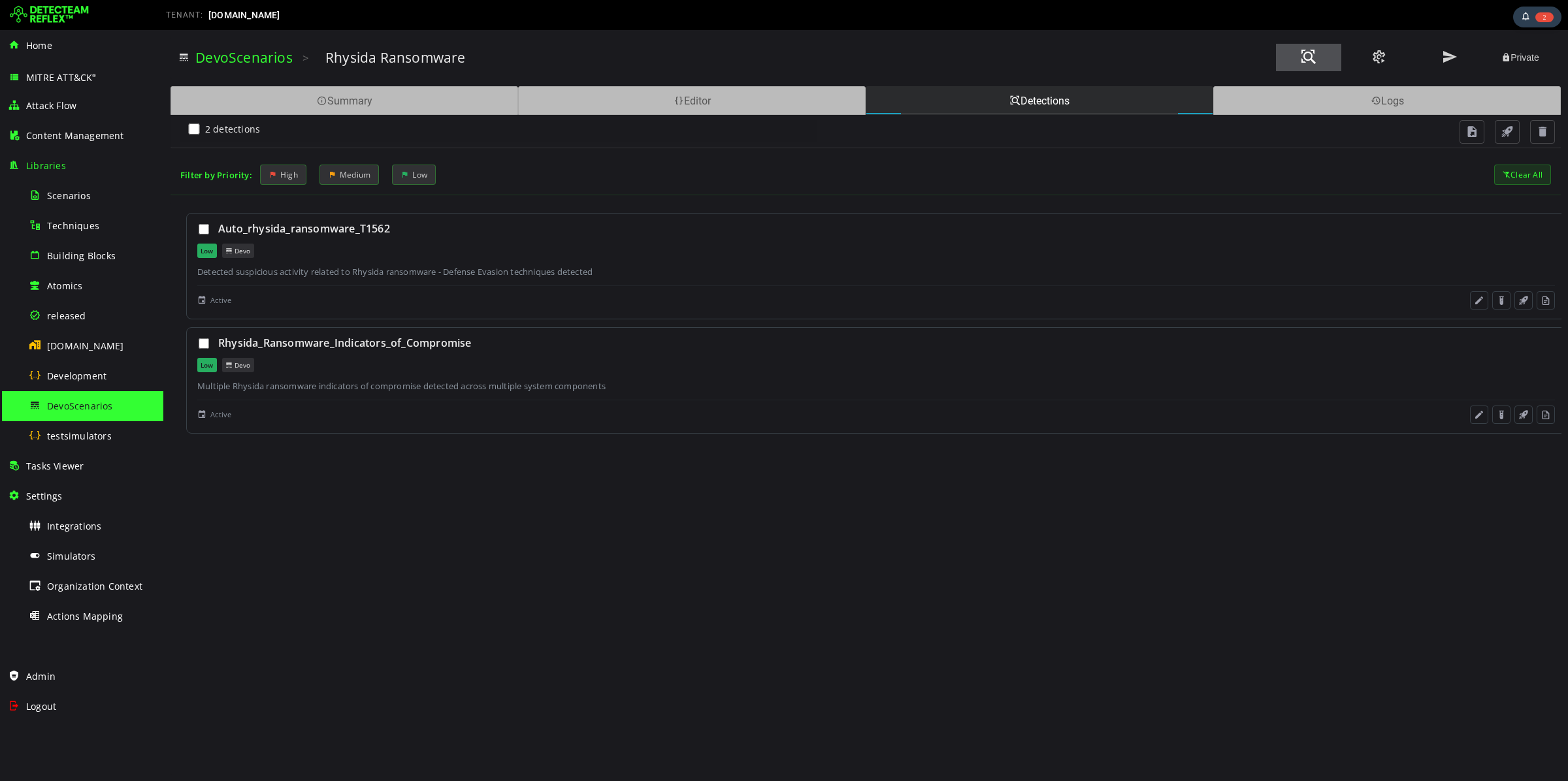
click at [1318, 45] on button at bounding box center [1308, 57] width 65 height 28
click at [253, 54] on link "DevoScenarios" at bounding box center [243, 57] width 97 height 19
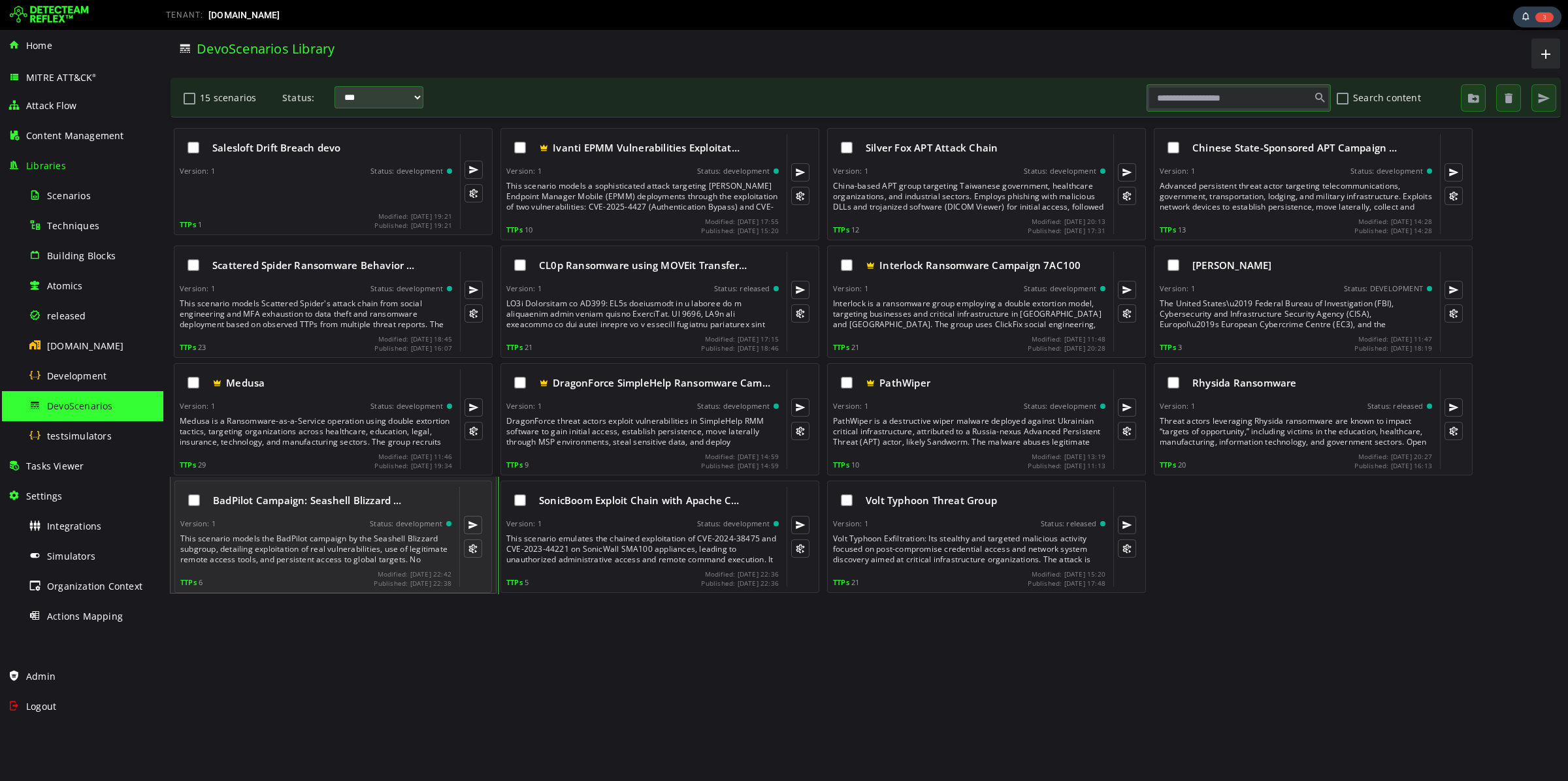
click at [306, 549] on div "This scenario models the BadPilot campaign by the Seashell Blizzard subgroup, d…" at bounding box center [316, 549] width 274 height 31
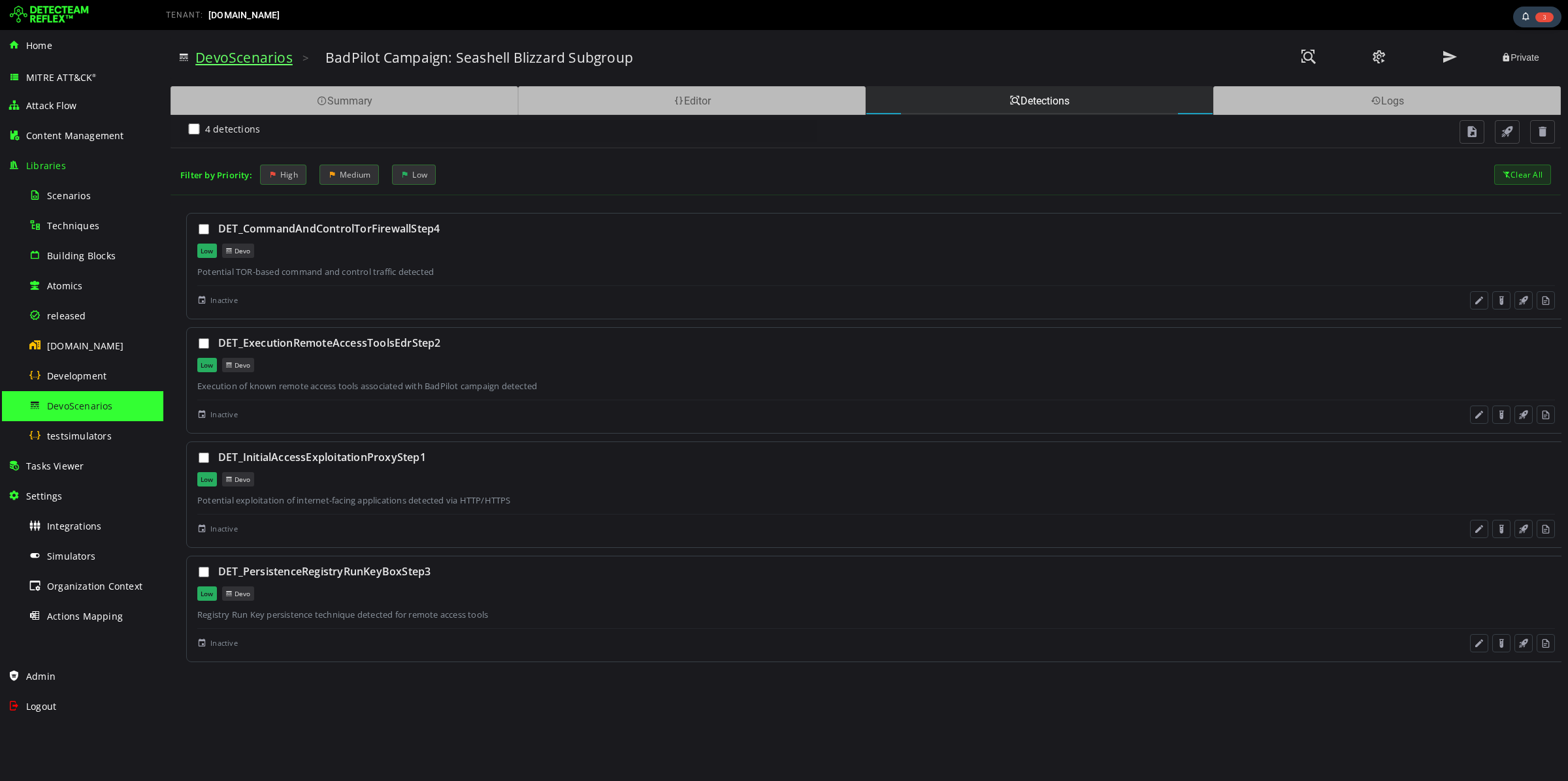
click at [244, 58] on link "DevoScenarios" at bounding box center [243, 57] width 97 height 19
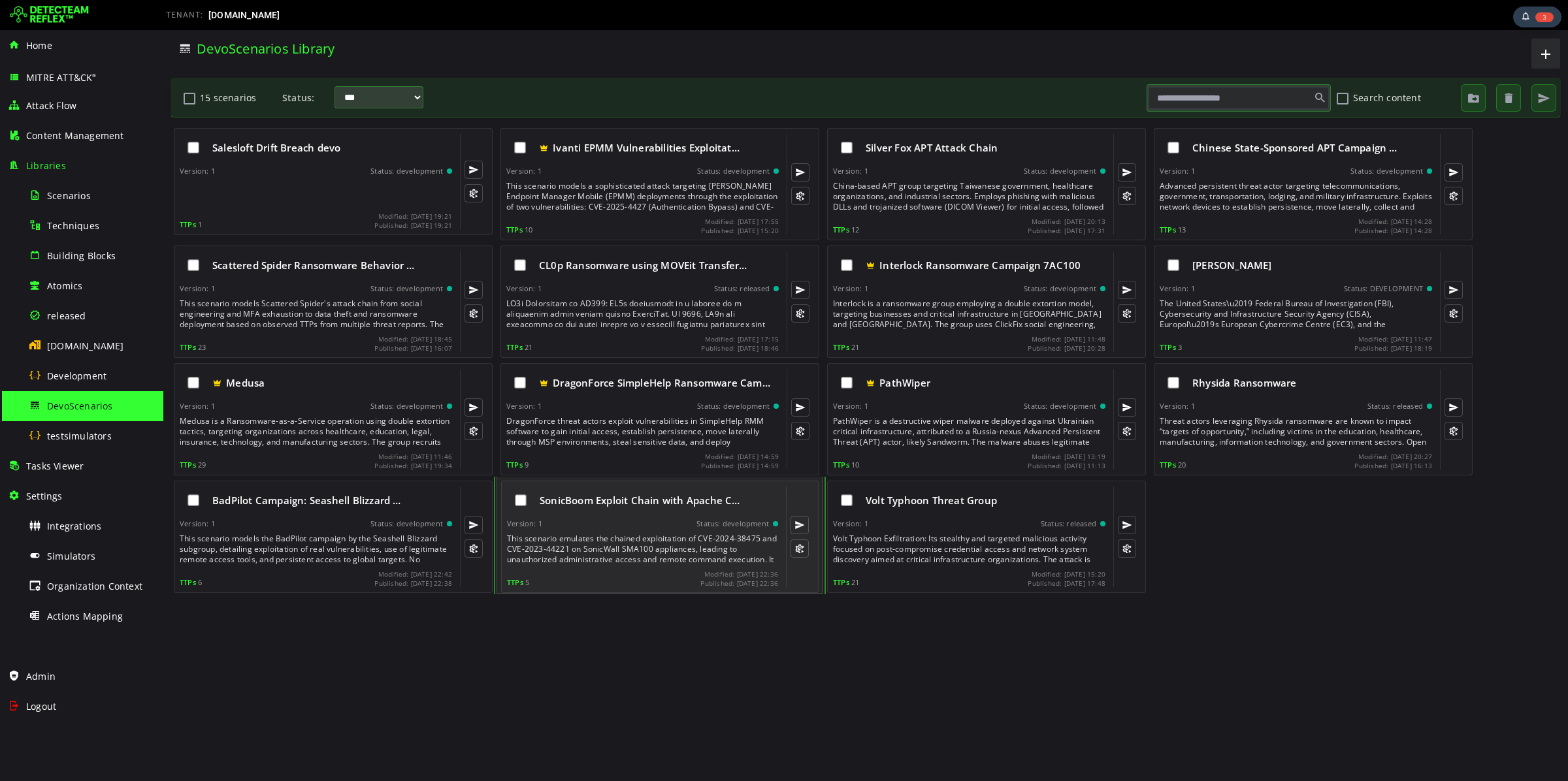
click at [629, 535] on div "This scenario emulates the chained exploitation of CVE-2024-38475 and CVE-2023-…" at bounding box center [644, 549] width 274 height 31
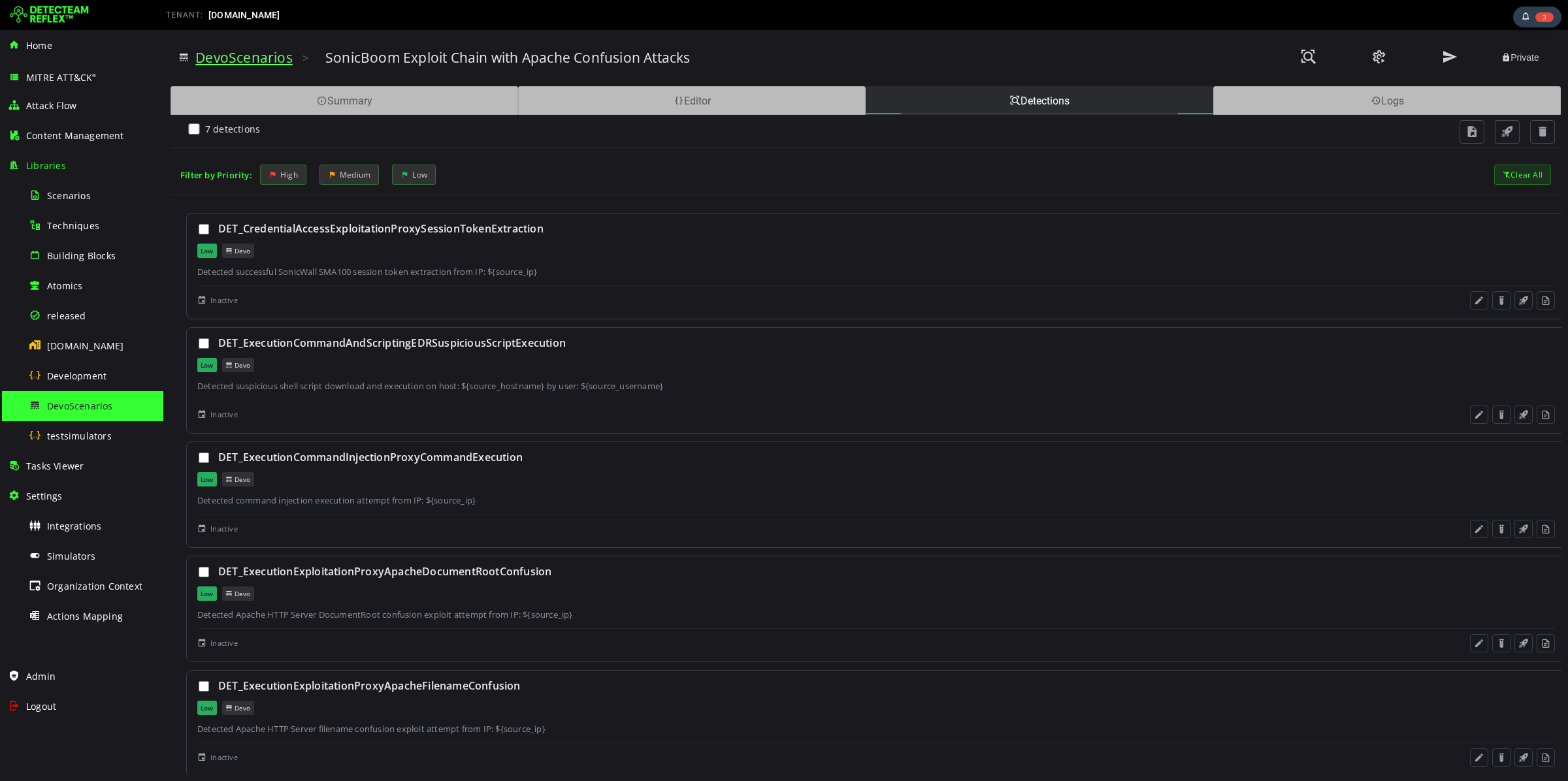
click at [221, 62] on link "DevoScenarios" at bounding box center [243, 57] width 97 height 19
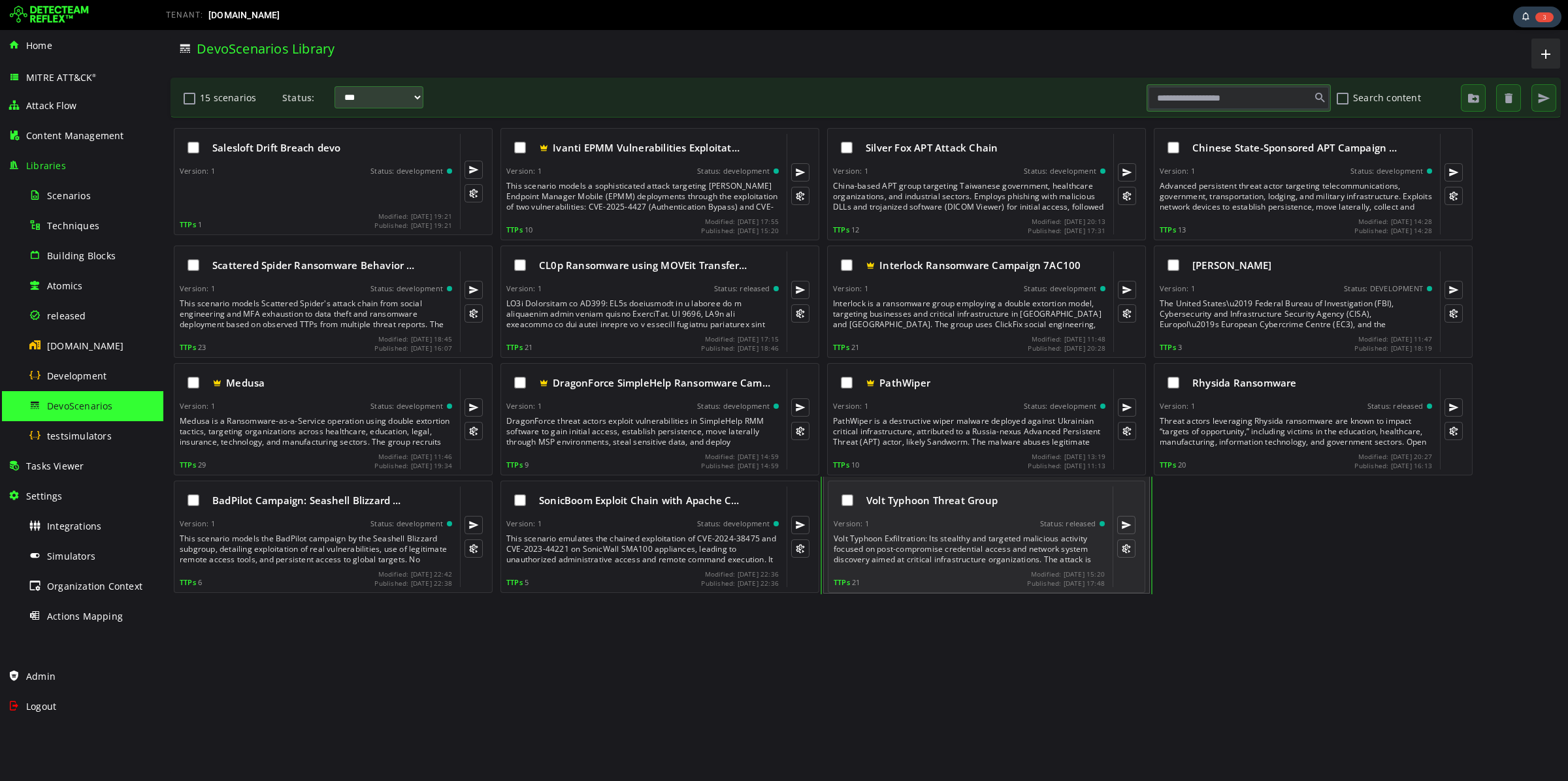
click at [983, 534] on div "Volt Typhoon Threat Group Version: 1 Status: released TTPs 21 Modified: [DATE] …" at bounding box center [969, 537] width 271 height 101
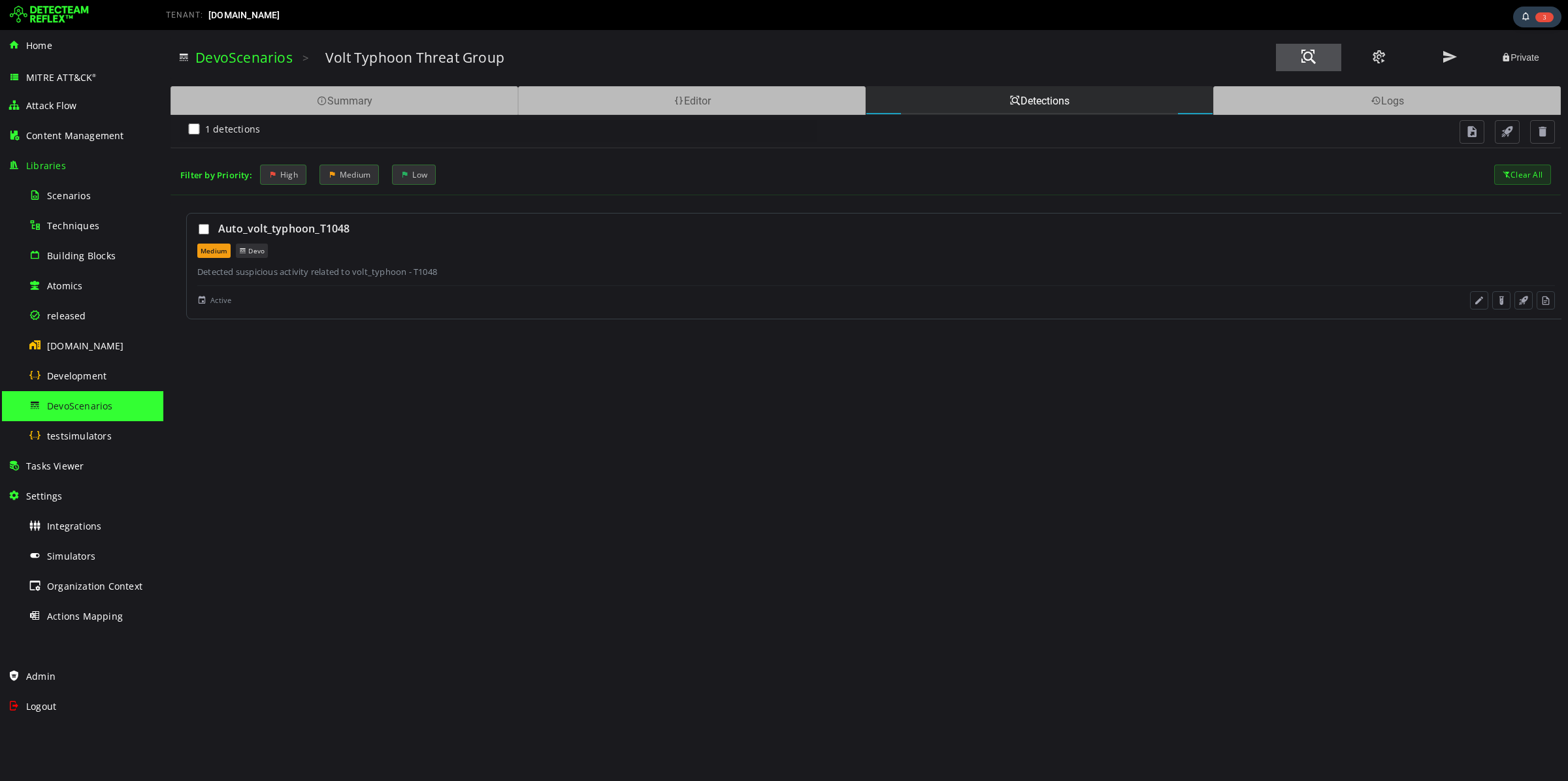
click at [1317, 64] on button at bounding box center [1308, 57] width 65 height 28
click at [66, 471] on span "Tasks Viewer" at bounding box center [54, 466] width 57 height 12
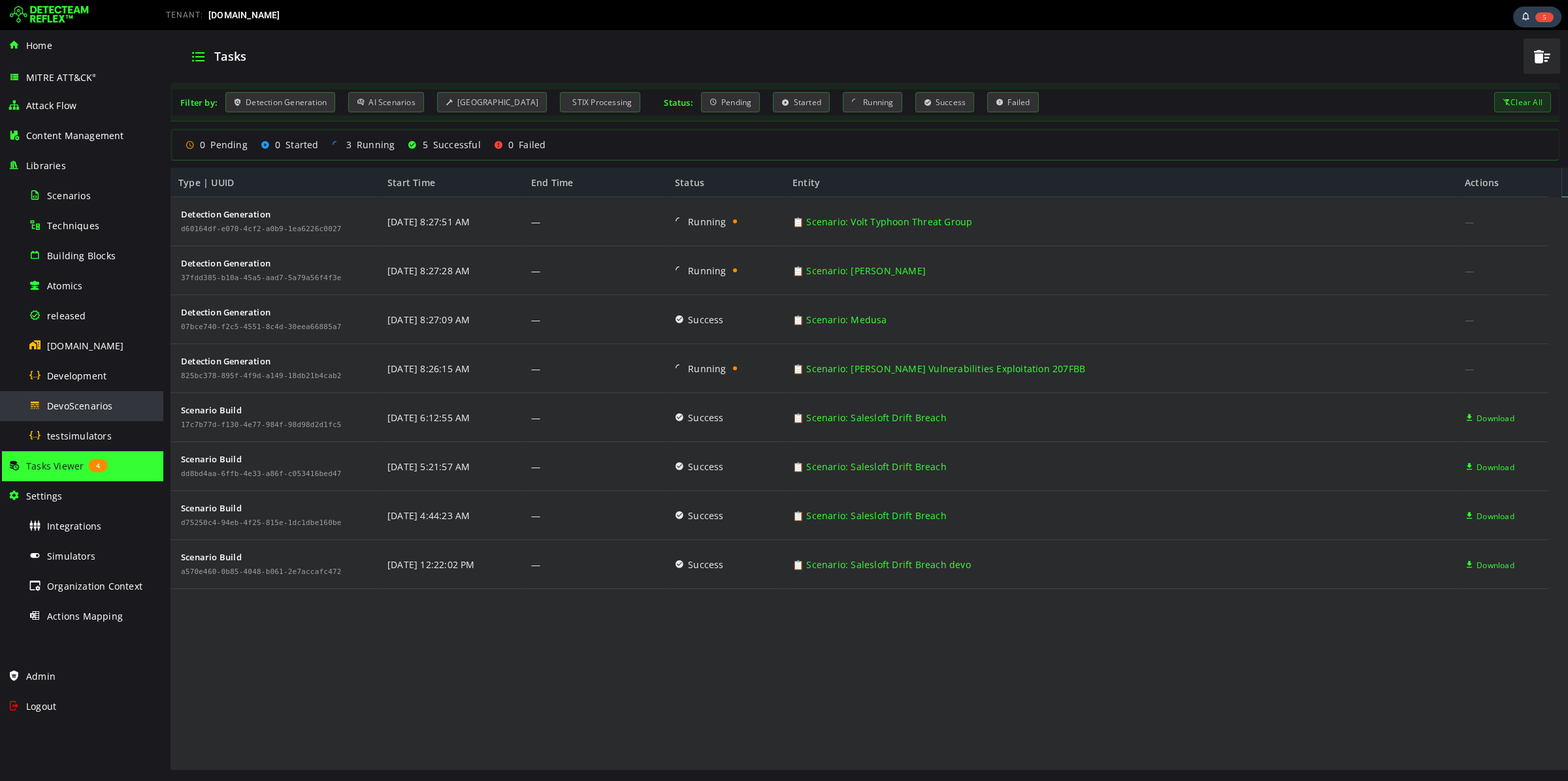
click at [40, 403] on span at bounding box center [35, 405] width 13 height 11
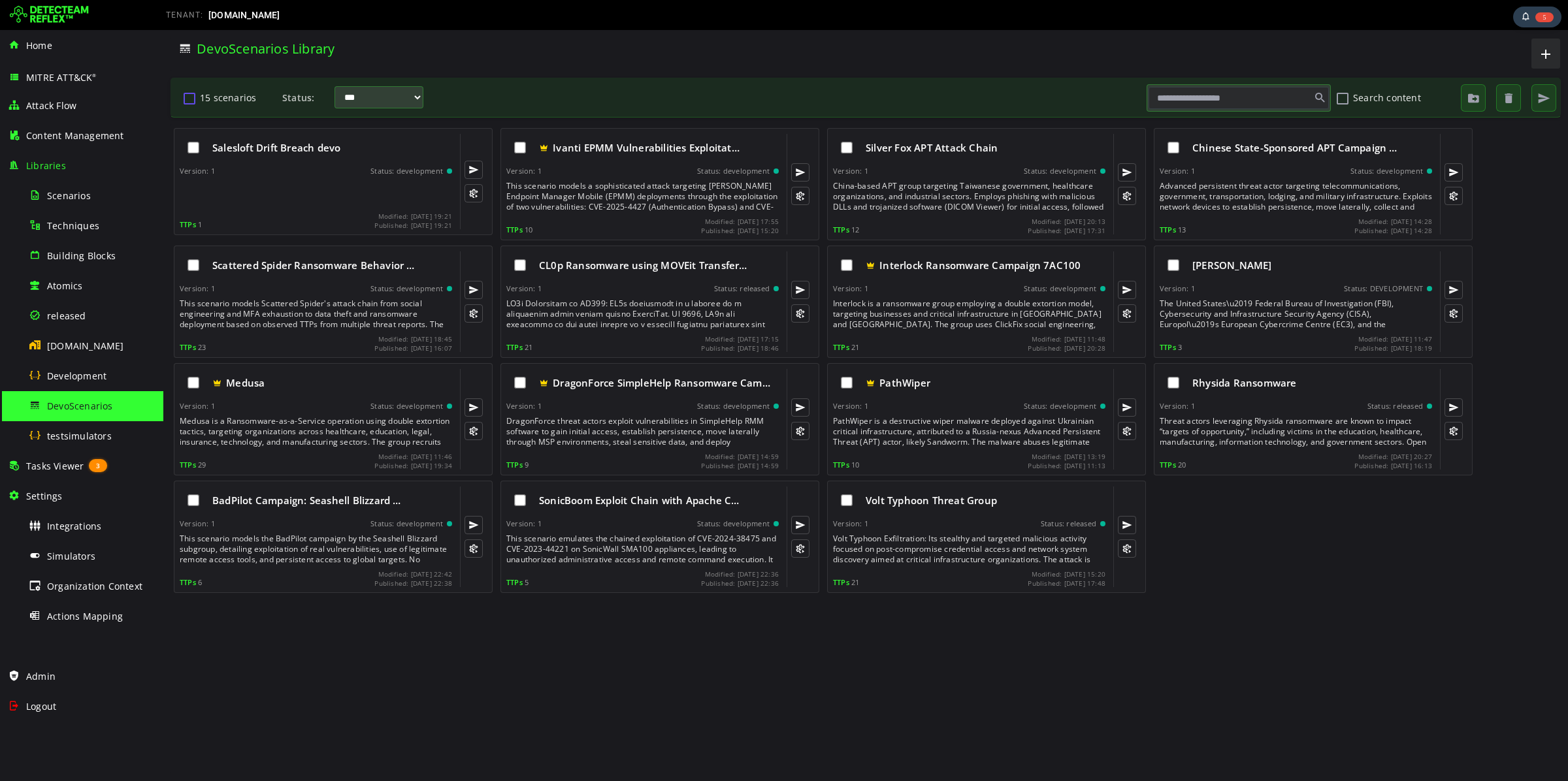
click at [188, 97] on button "15 scenarios" at bounding box center [190, 97] width 16 height 22
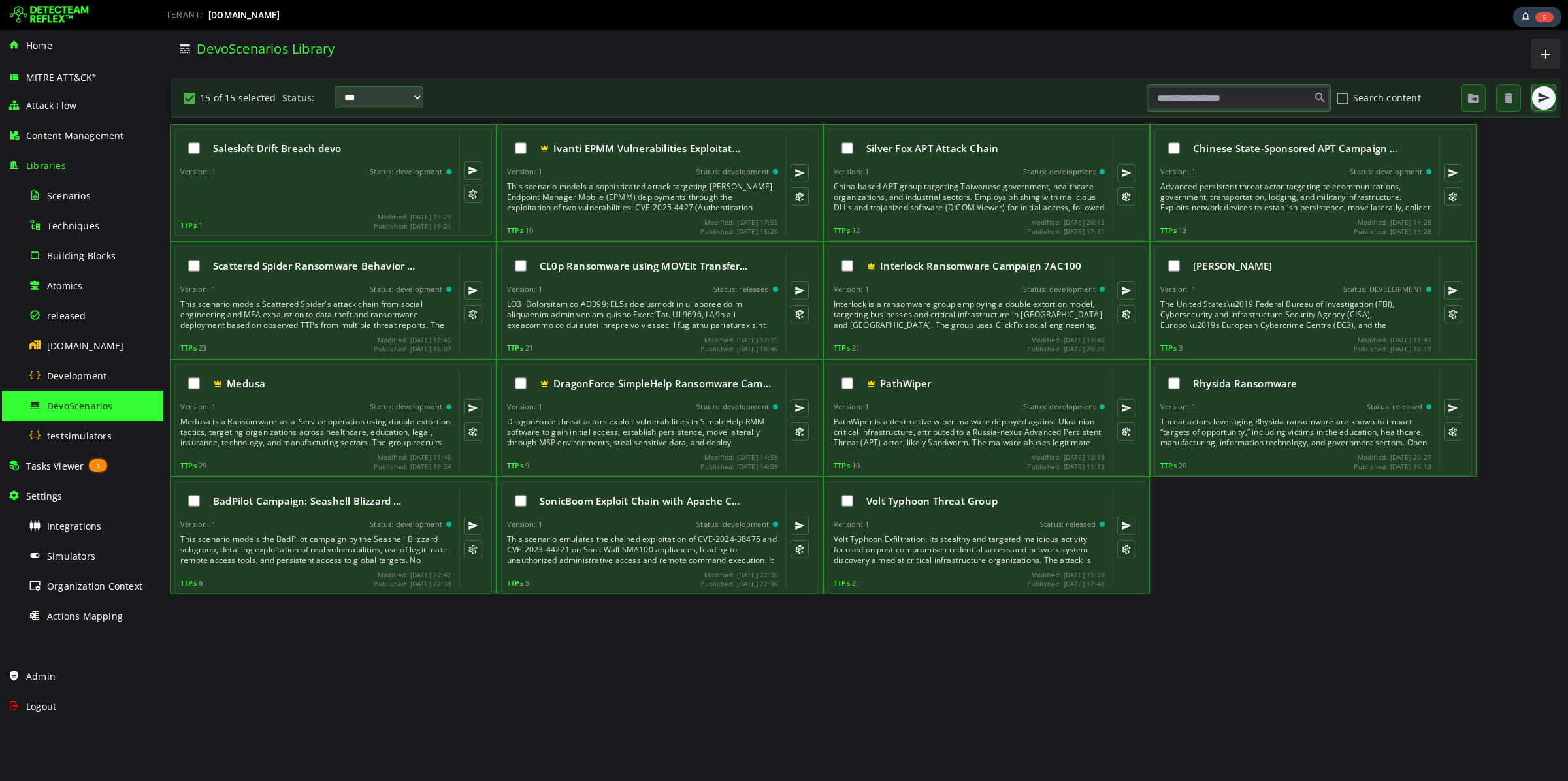
click at [1553, 95] on button "button" at bounding box center [1543, 98] width 23 height 23
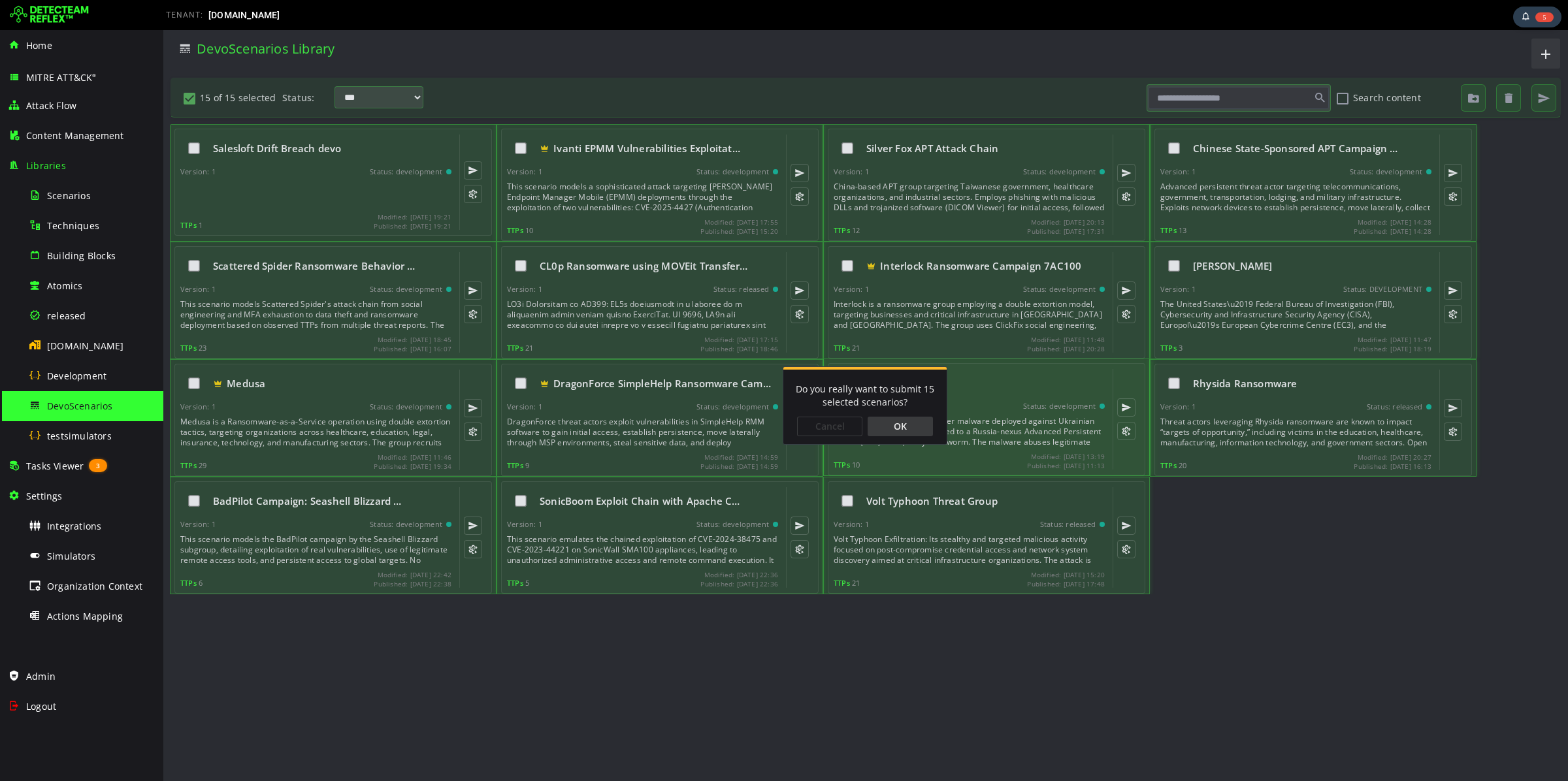
click at [893, 426] on div "OK" at bounding box center [899, 427] width 65 height 20
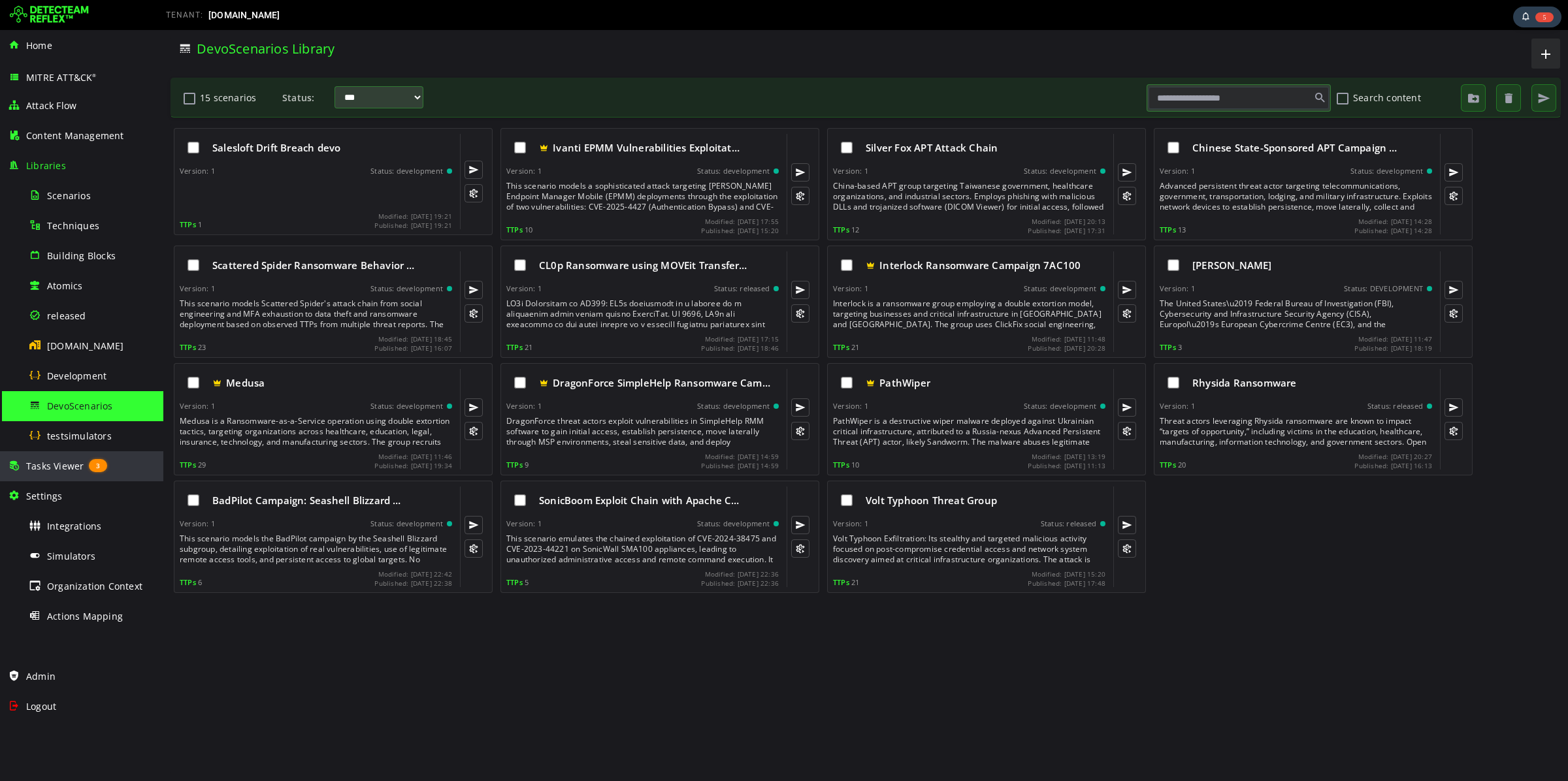
click at [65, 473] on div "Tasks Viewer 3" at bounding box center [82, 466] width 148 height 30
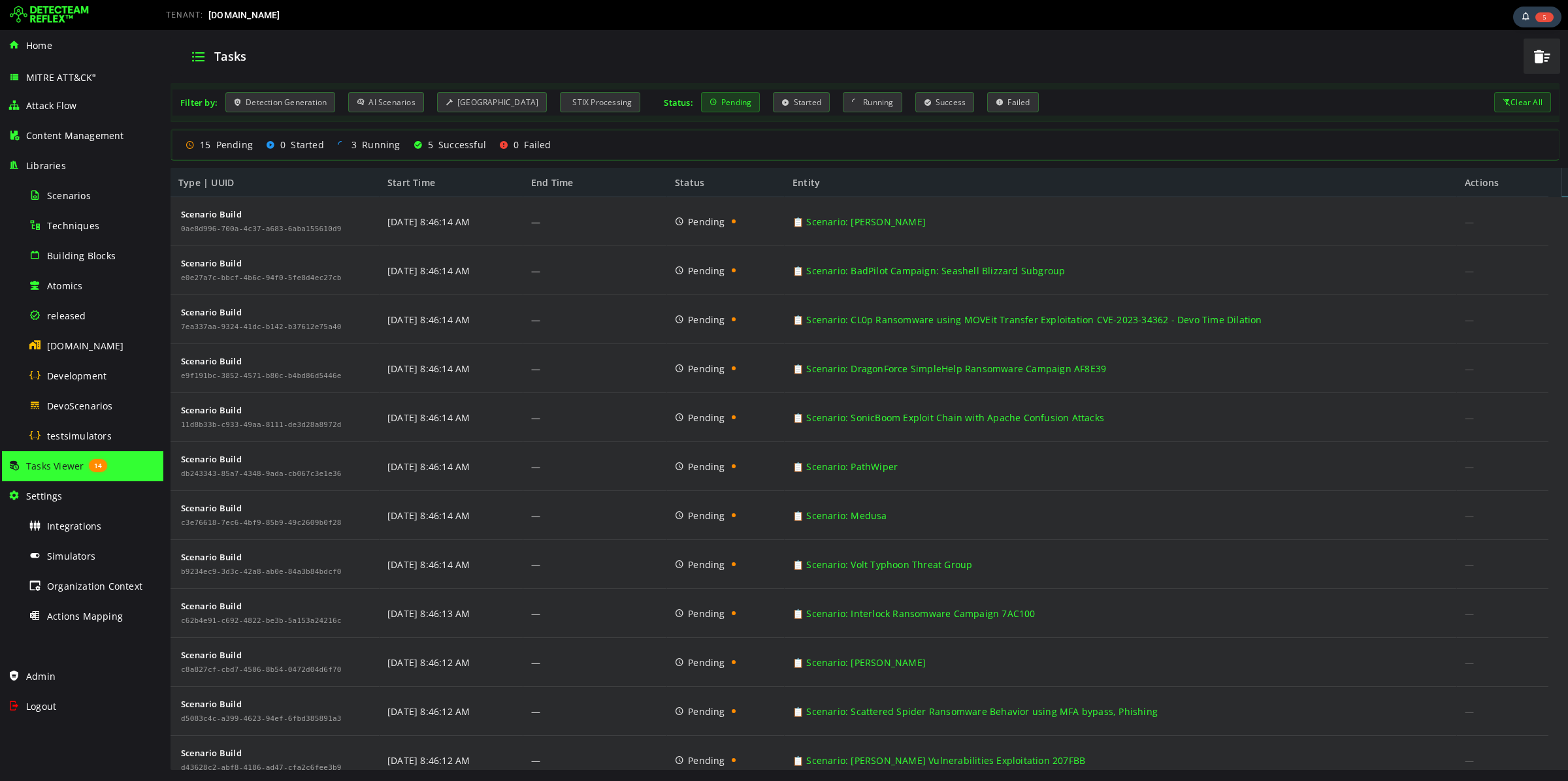
click at [725, 99] on div "Pending" at bounding box center [730, 102] width 60 height 21
click at [928, 89] on div "Filter by: Detection Generation AI Scenarios Scenario Building STIX Processing …" at bounding box center [865, 99] width 1389 height 33
click at [926, 107] on div "Success" at bounding box center [945, 102] width 60 height 21
click at [723, 107] on div "Pending" at bounding box center [730, 102] width 60 height 21
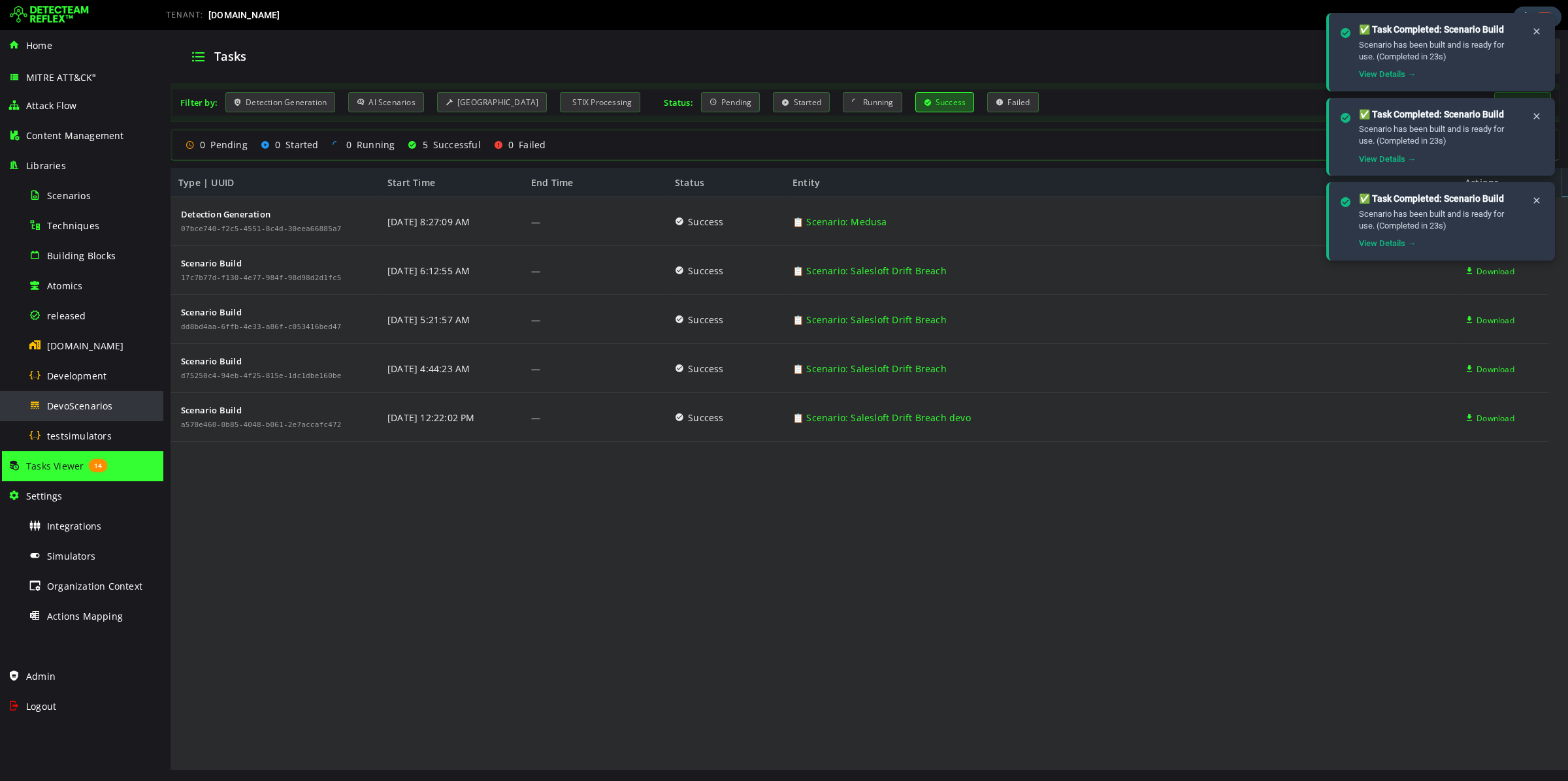
click at [80, 410] on span "DevoScenarios" at bounding box center [80, 406] width 66 height 12
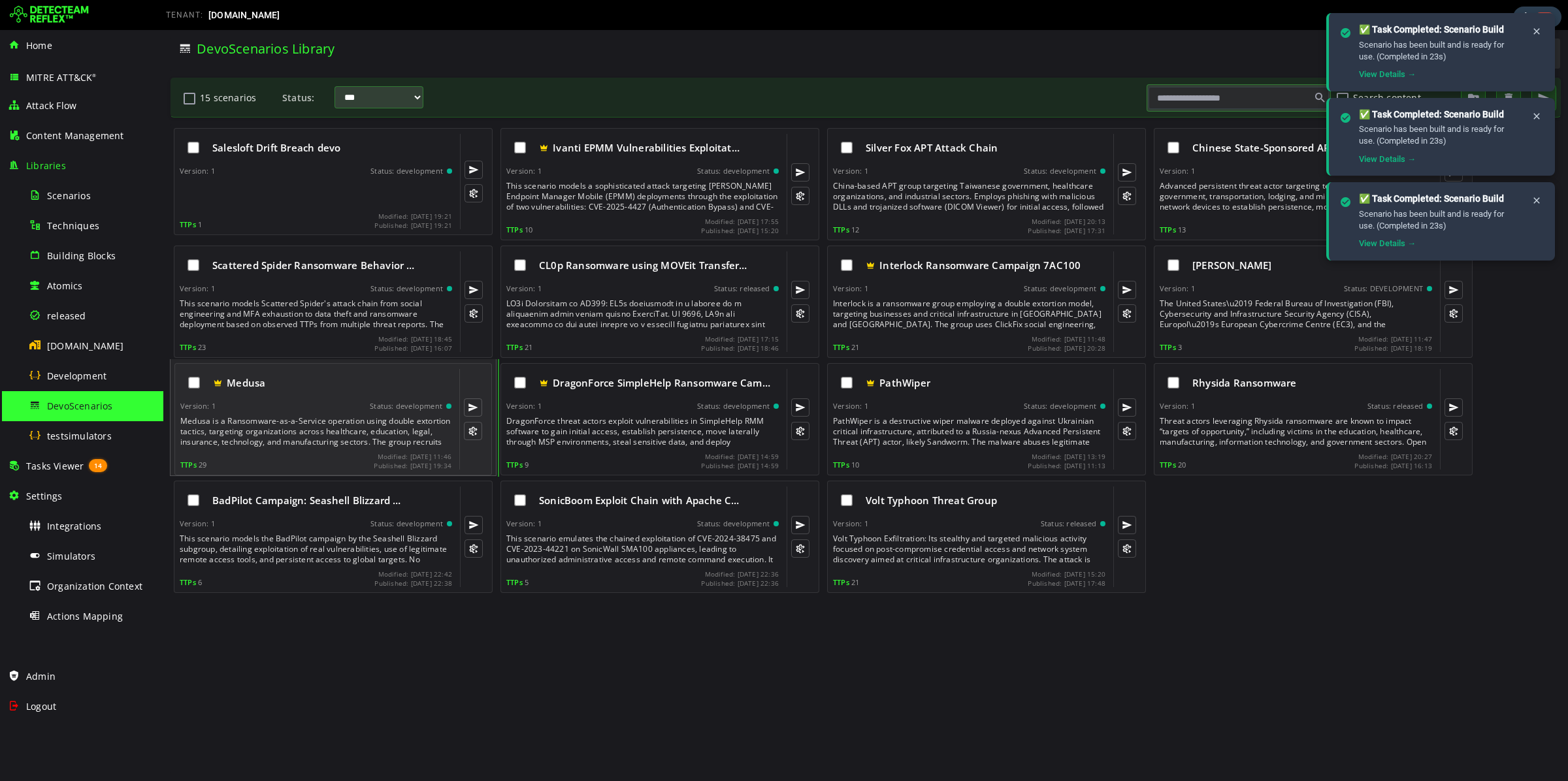
click at [312, 409] on div "Version: 1 Status: development" at bounding box center [316, 407] width 271 height 9
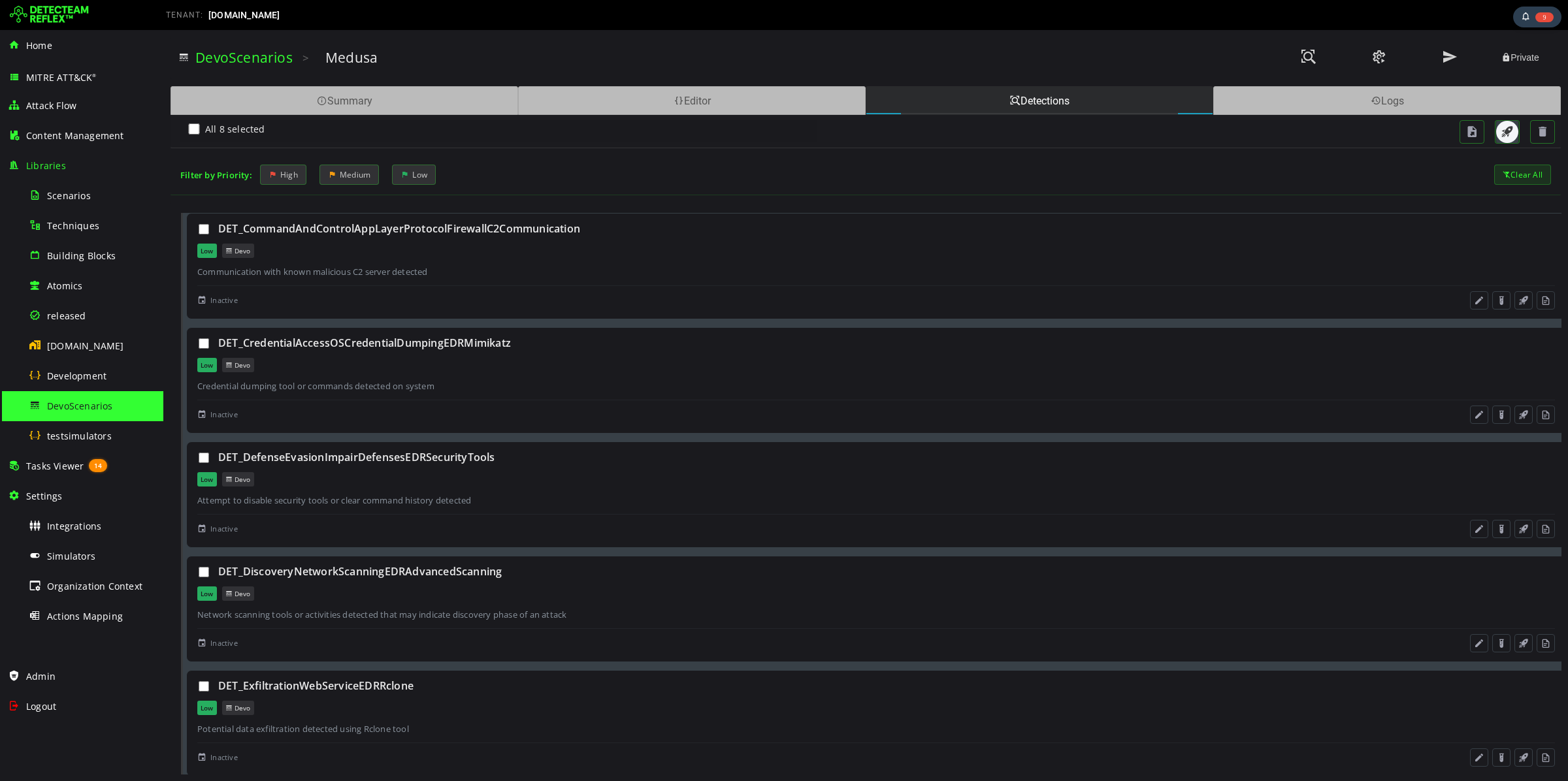
click at [1498, 136] on button "button" at bounding box center [1506, 132] width 22 height 22
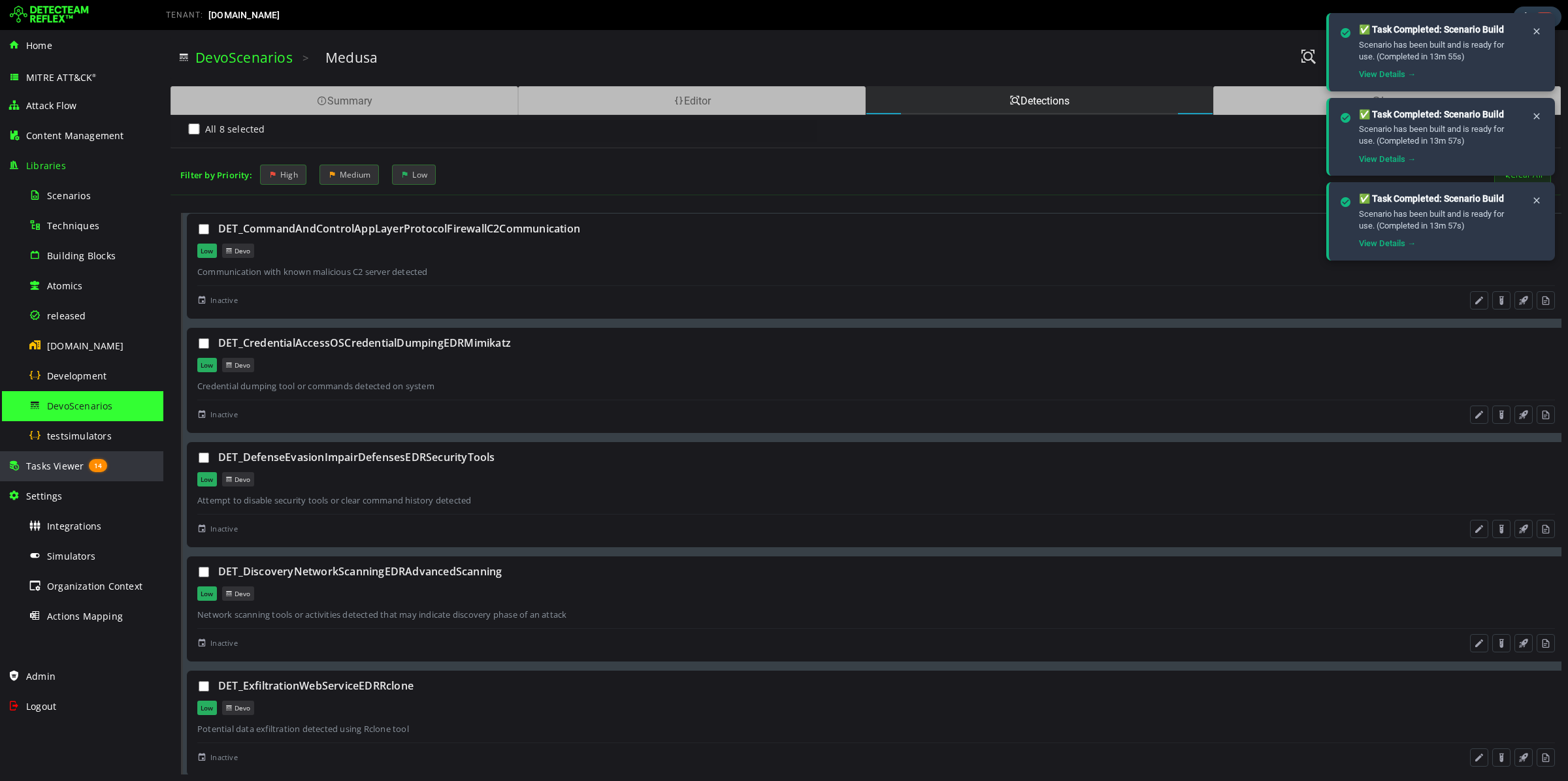
click at [65, 462] on span "Tasks Viewer" at bounding box center [54, 466] width 57 height 12
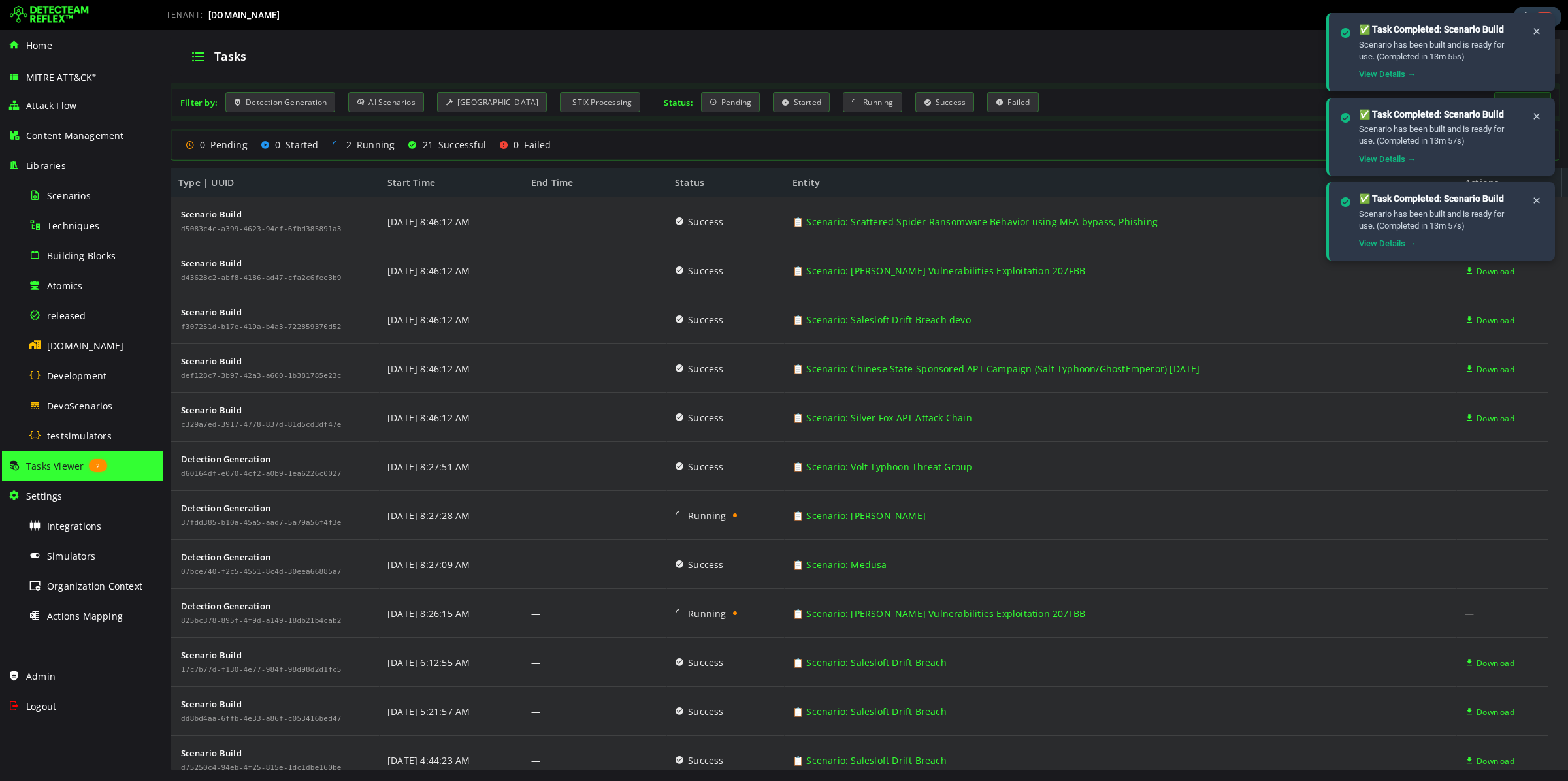
scroll to position [490, 0]
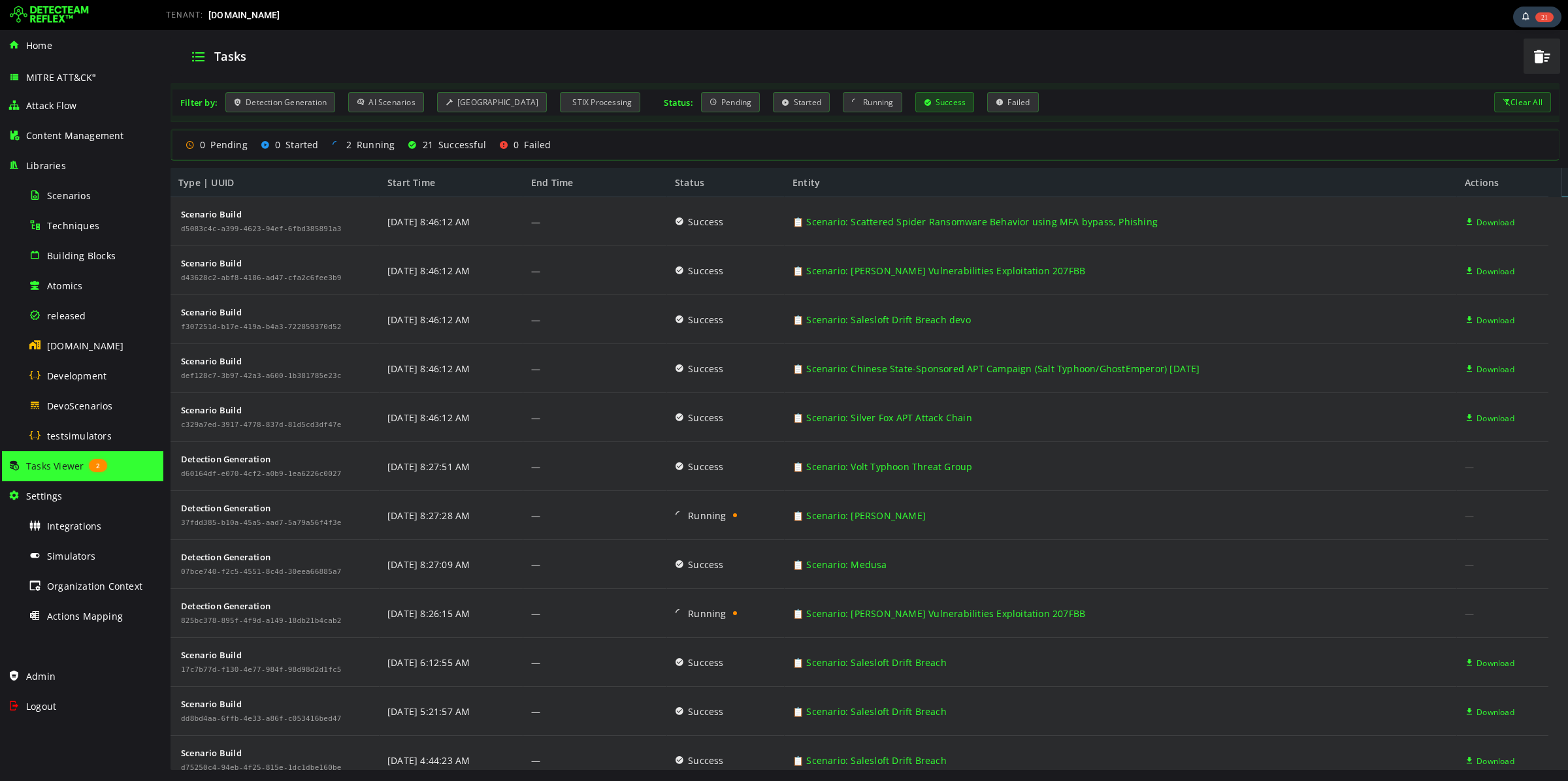
click at [921, 96] on div "Success" at bounding box center [945, 102] width 60 height 21
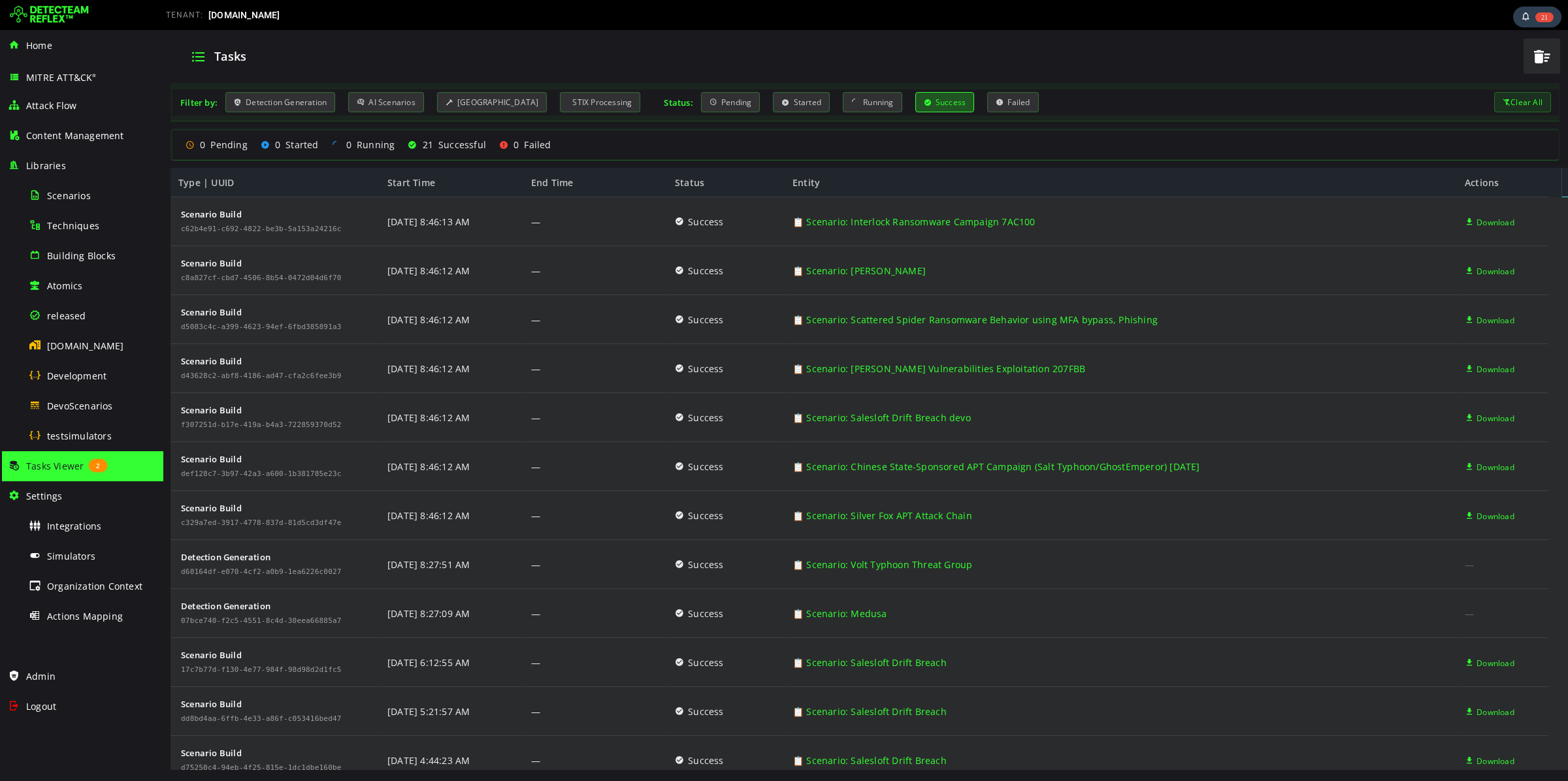
scroll to position [392, 0]
click at [324, 103] on div "Detection Generation" at bounding box center [280, 102] width 110 height 21
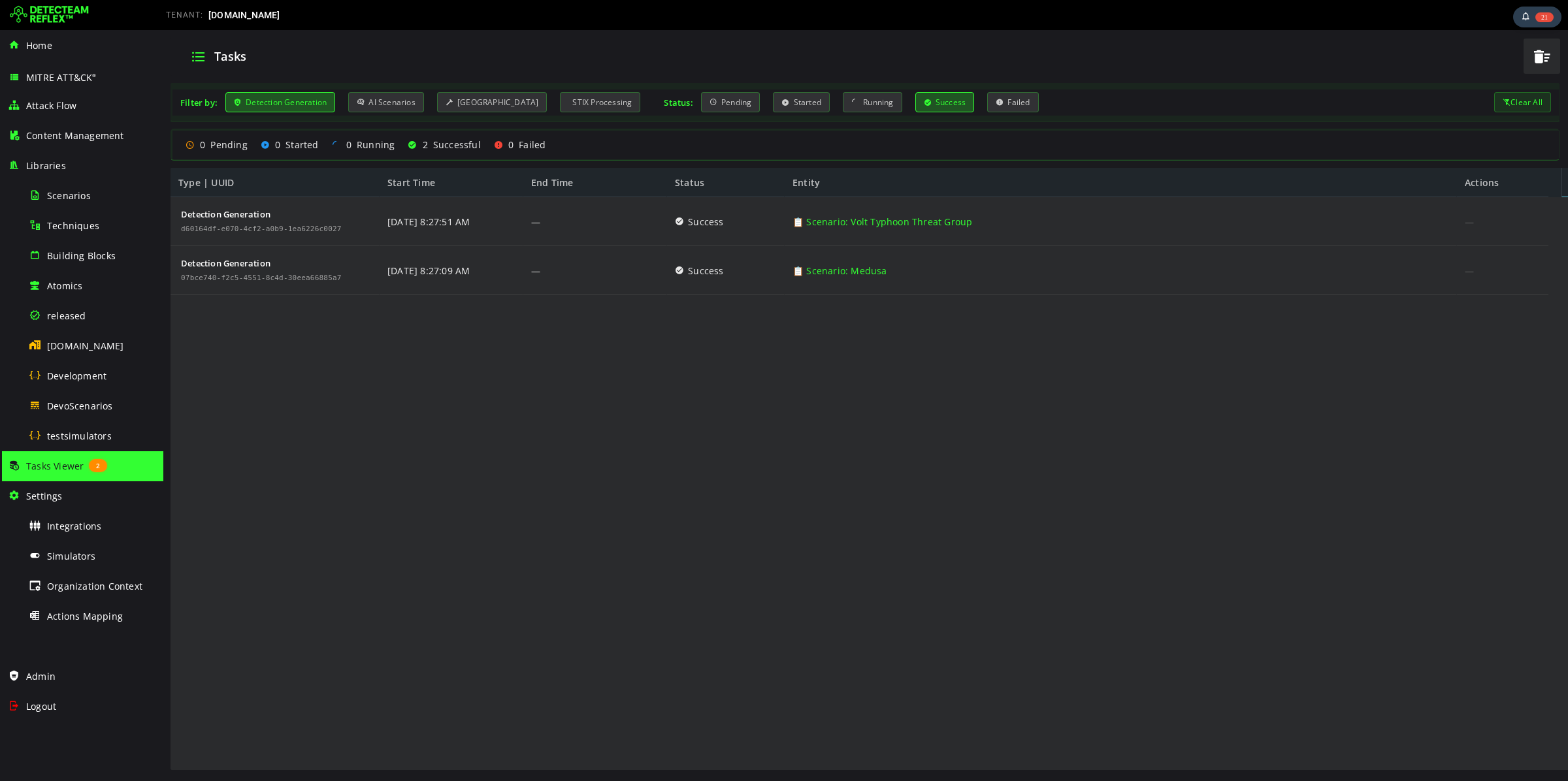
scroll to position [0, 0]
click at [92, 404] on span "DevoScenarios" at bounding box center [80, 406] width 66 height 12
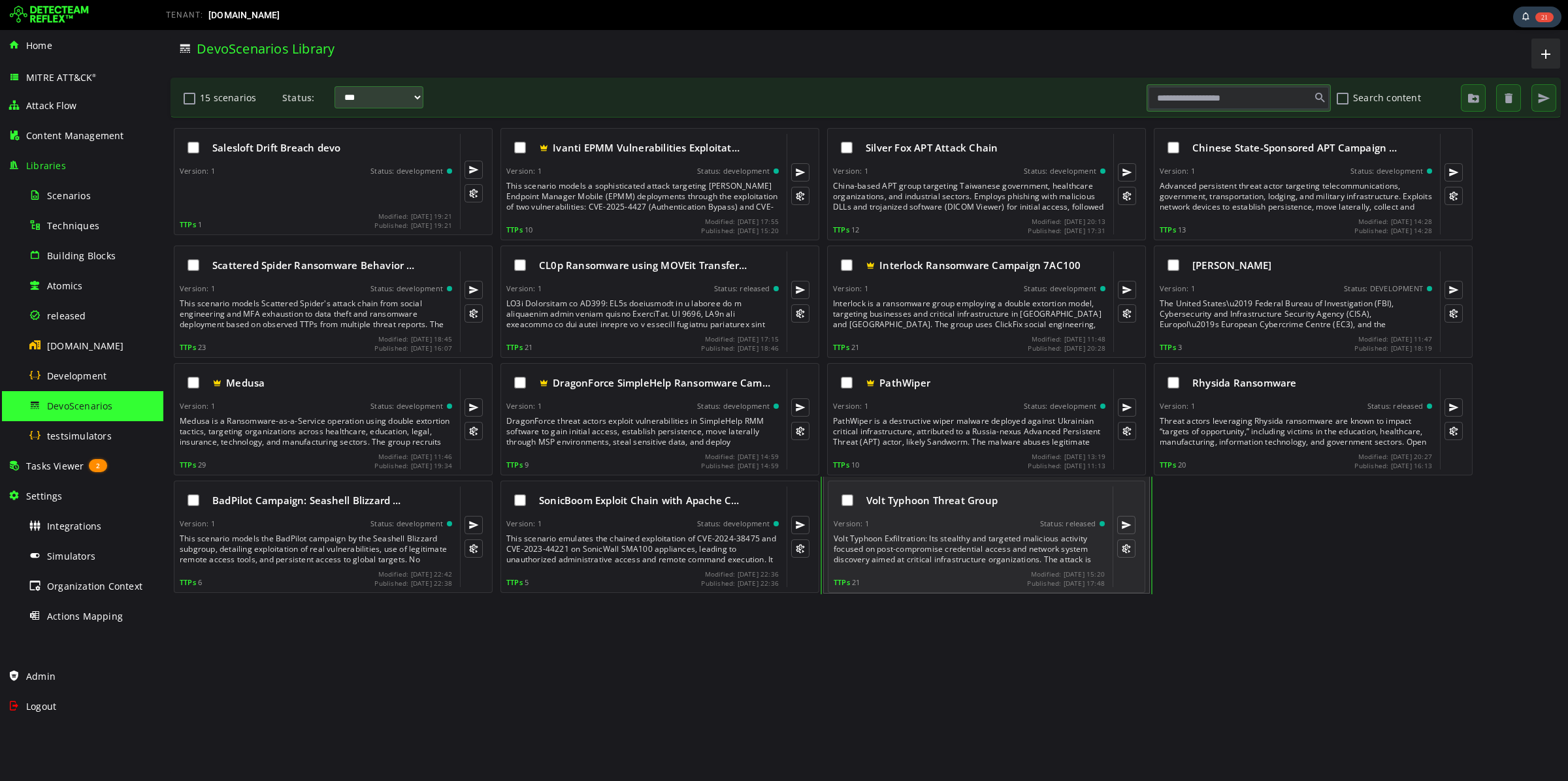
click at [985, 514] on div "Volt Typhoon Threat Group Version: 1 Status: released TTPs 21 Modified: [DATE] …" at bounding box center [969, 537] width 271 height 101
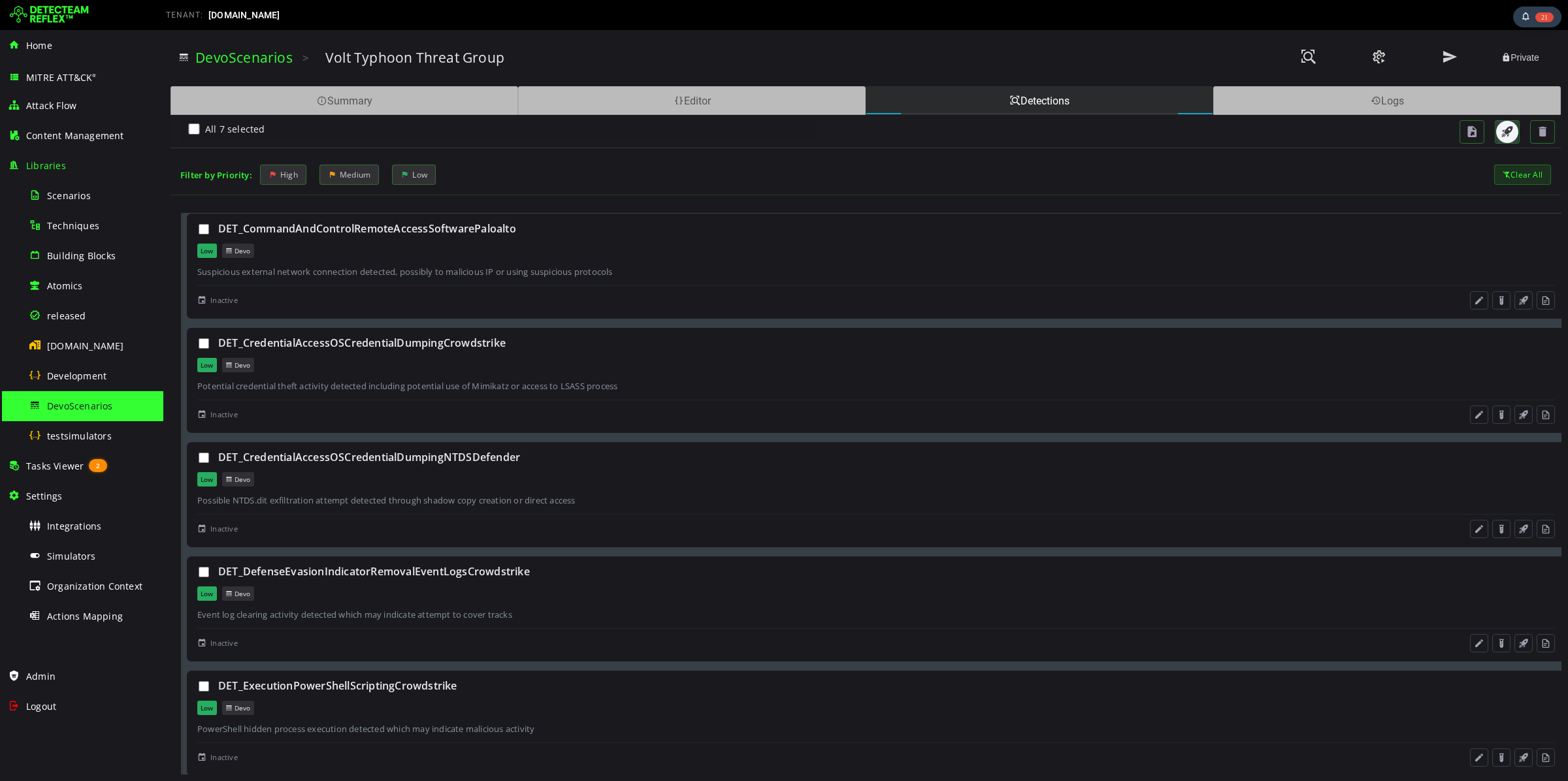
click at [1511, 133] on span "button" at bounding box center [1506, 132] width 13 height 13
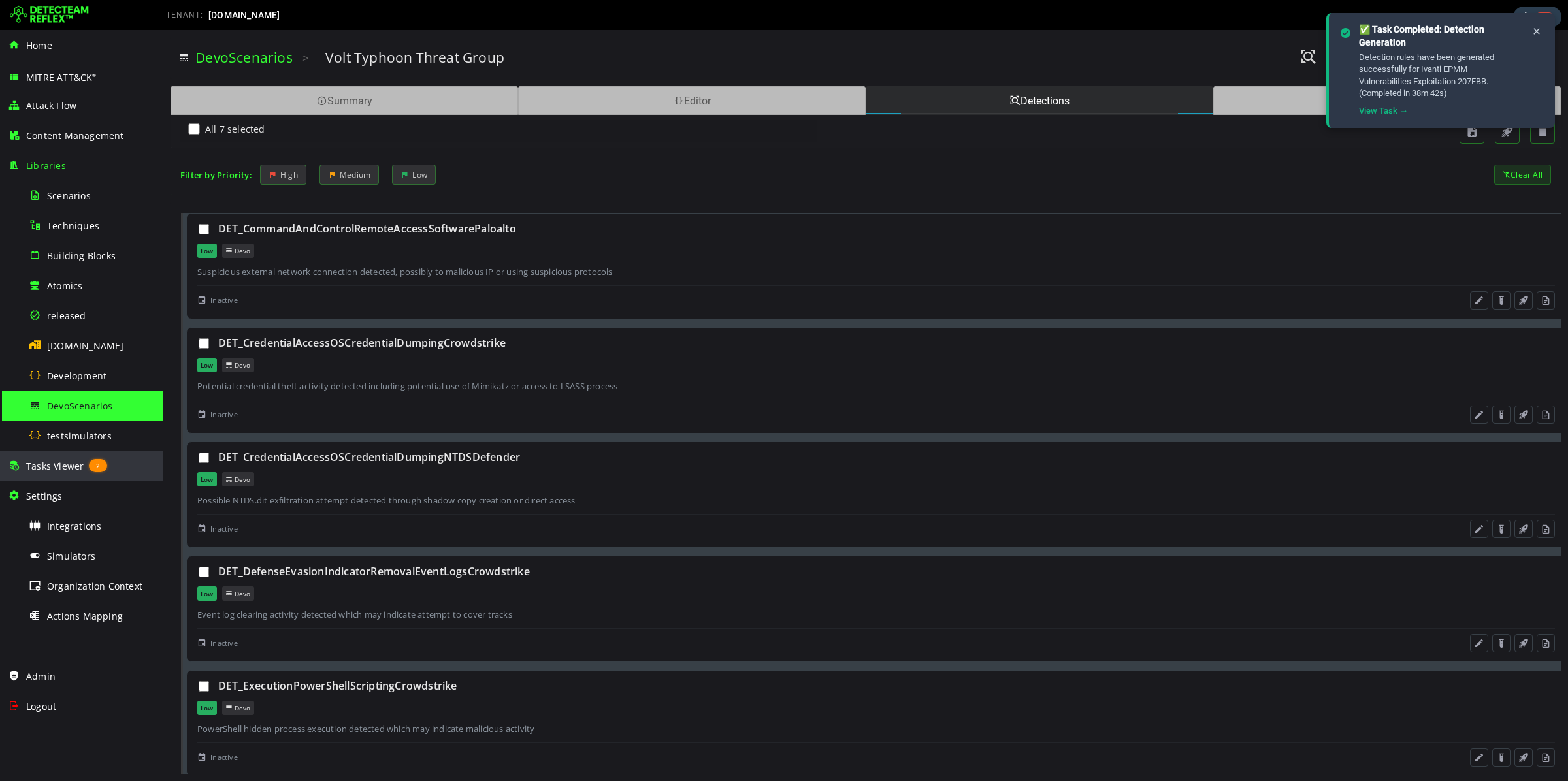
click at [62, 465] on span "Tasks Viewer" at bounding box center [54, 466] width 57 height 12
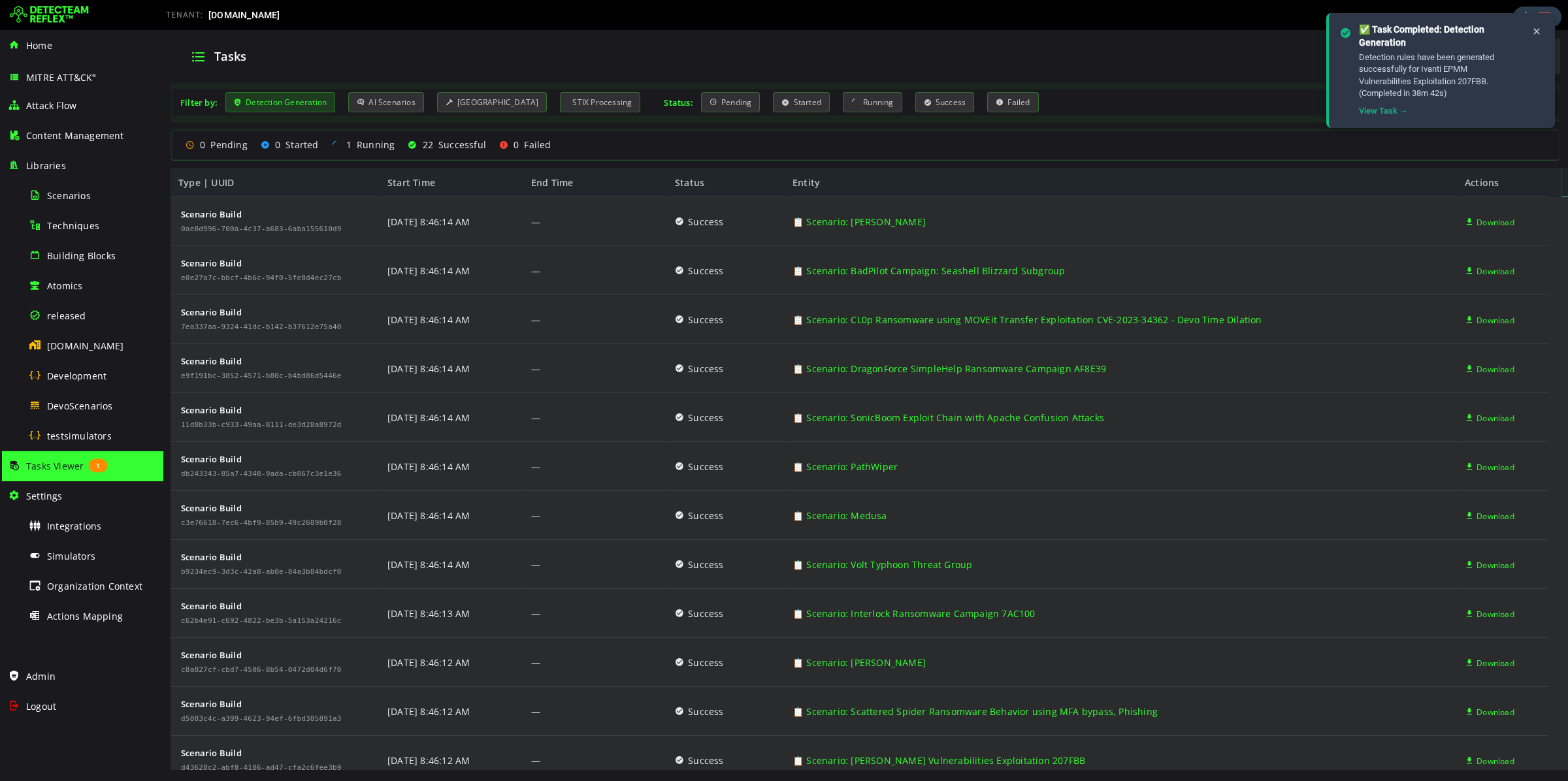
click at [265, 103] on div "Detection Generation" at bounding box center [280, 102] width 110 height 21
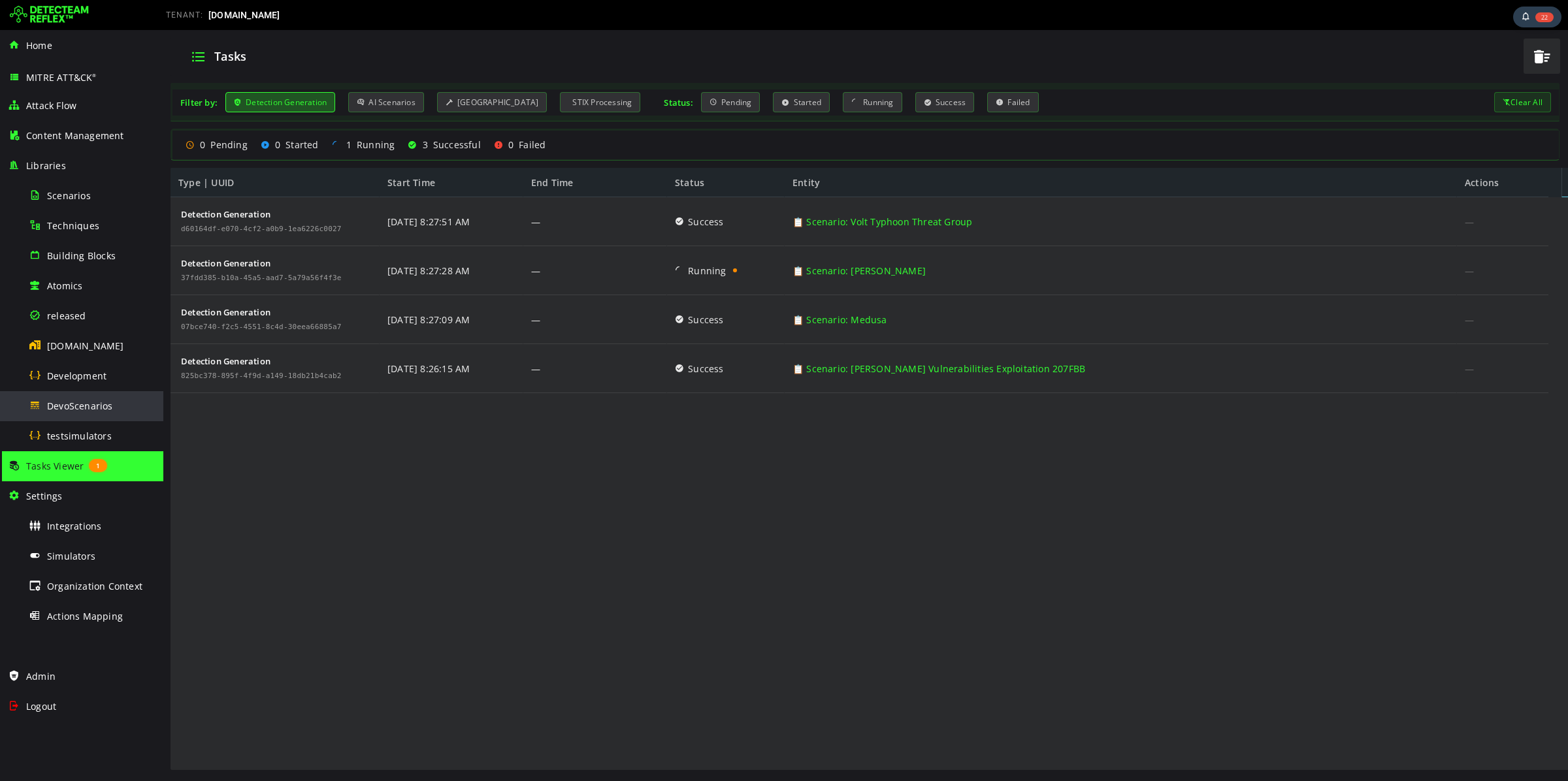
click at [96, 407] on span "DevoScenarios" at bounding box center [80, 406] width 66 height 12
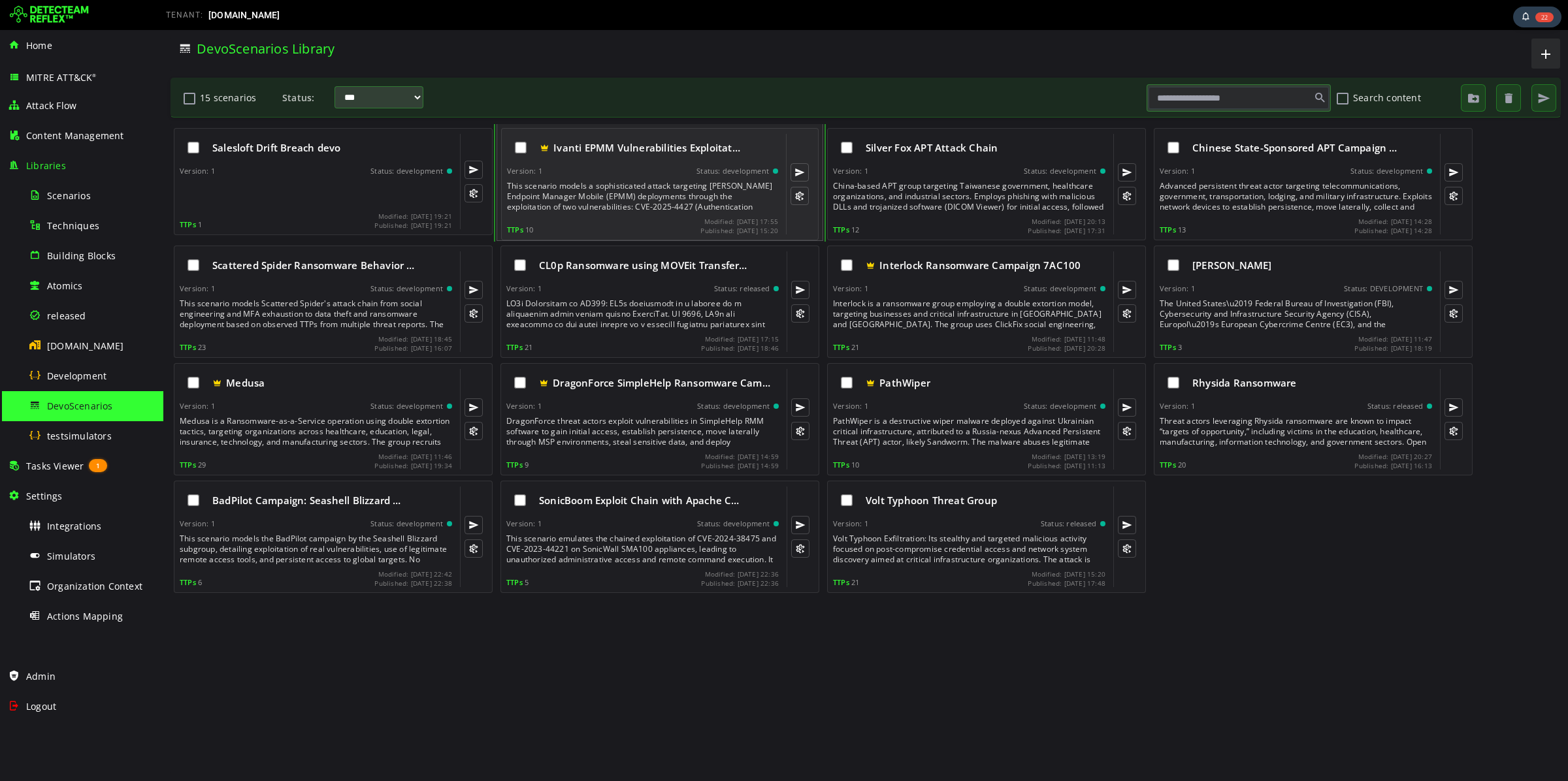
click at [642, 213] on div "Ivanti EPMM Vulnerabilities Exploitat… Version: 1 Status: development This scen…" at bounding box center [643, 184] width 271 height 101
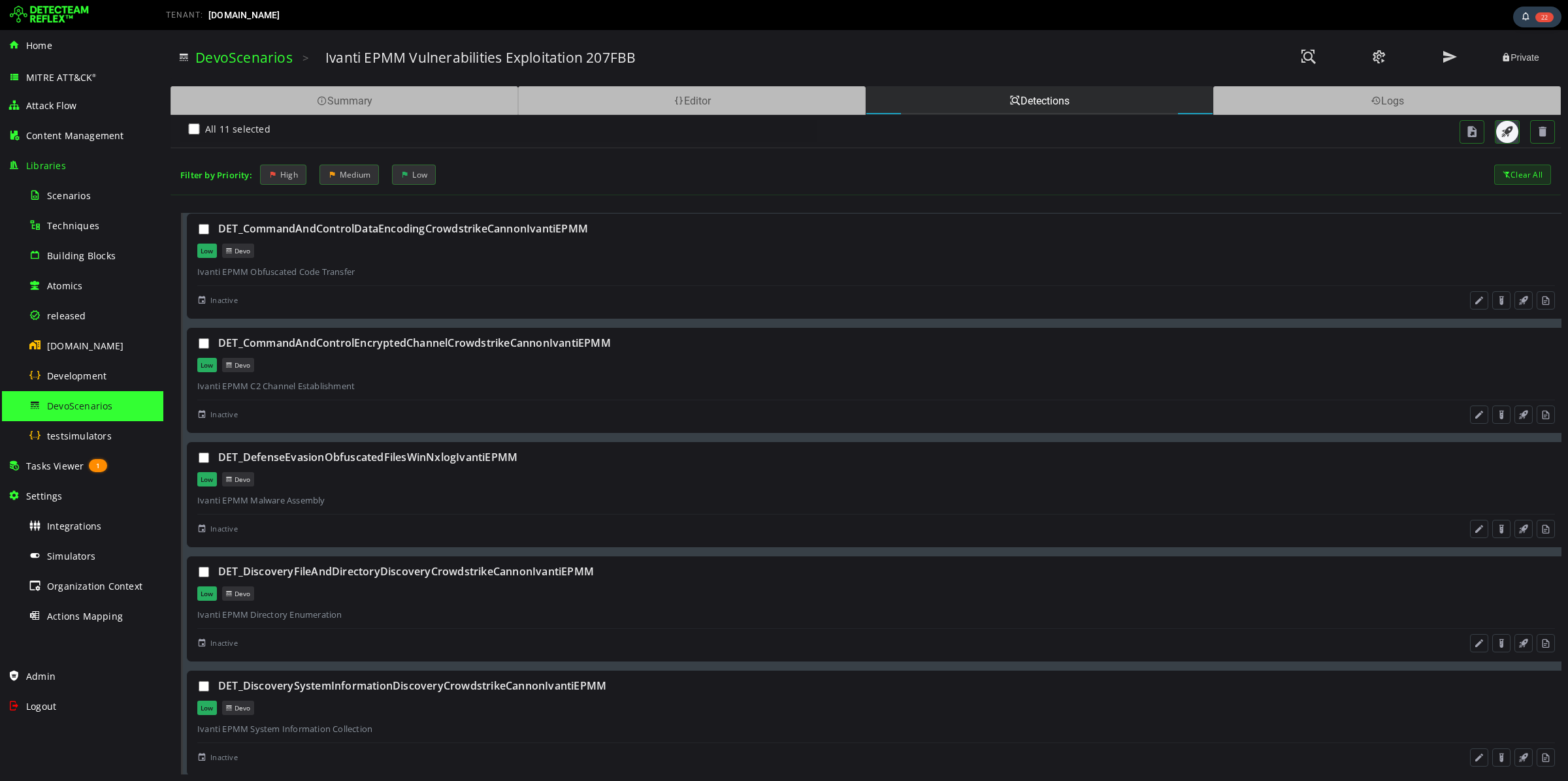
click at [1509, 131] on span "button" at bounding box center [1506, 132] width 13 height 13
click at [72, 457] on div "Tasks Viewer 1" at bounding box center [82, 466] width 148 height 30
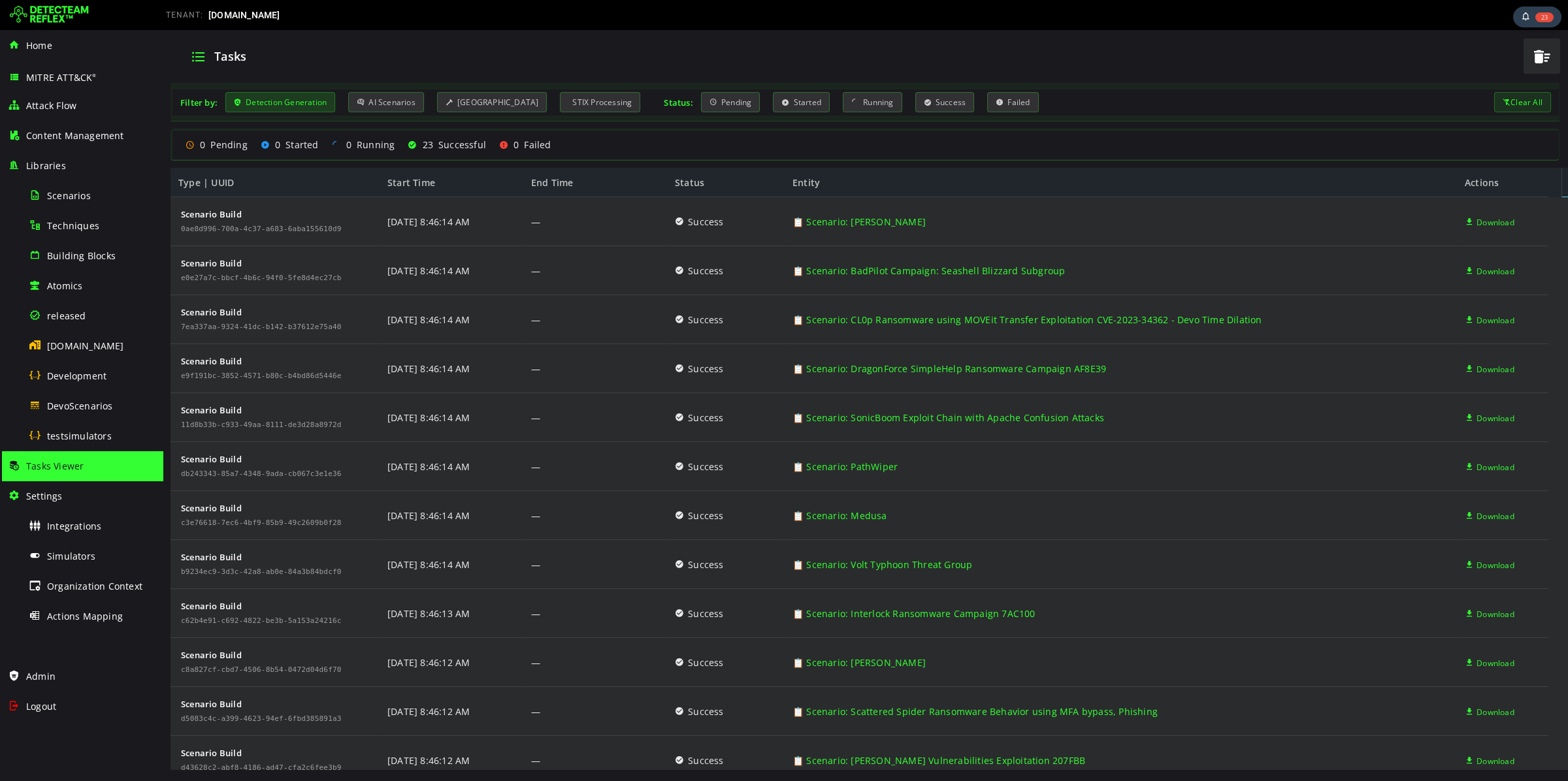
click at [290, 101] on div "Detection Generation" at bounding box center [280, 102] width 110 height 21
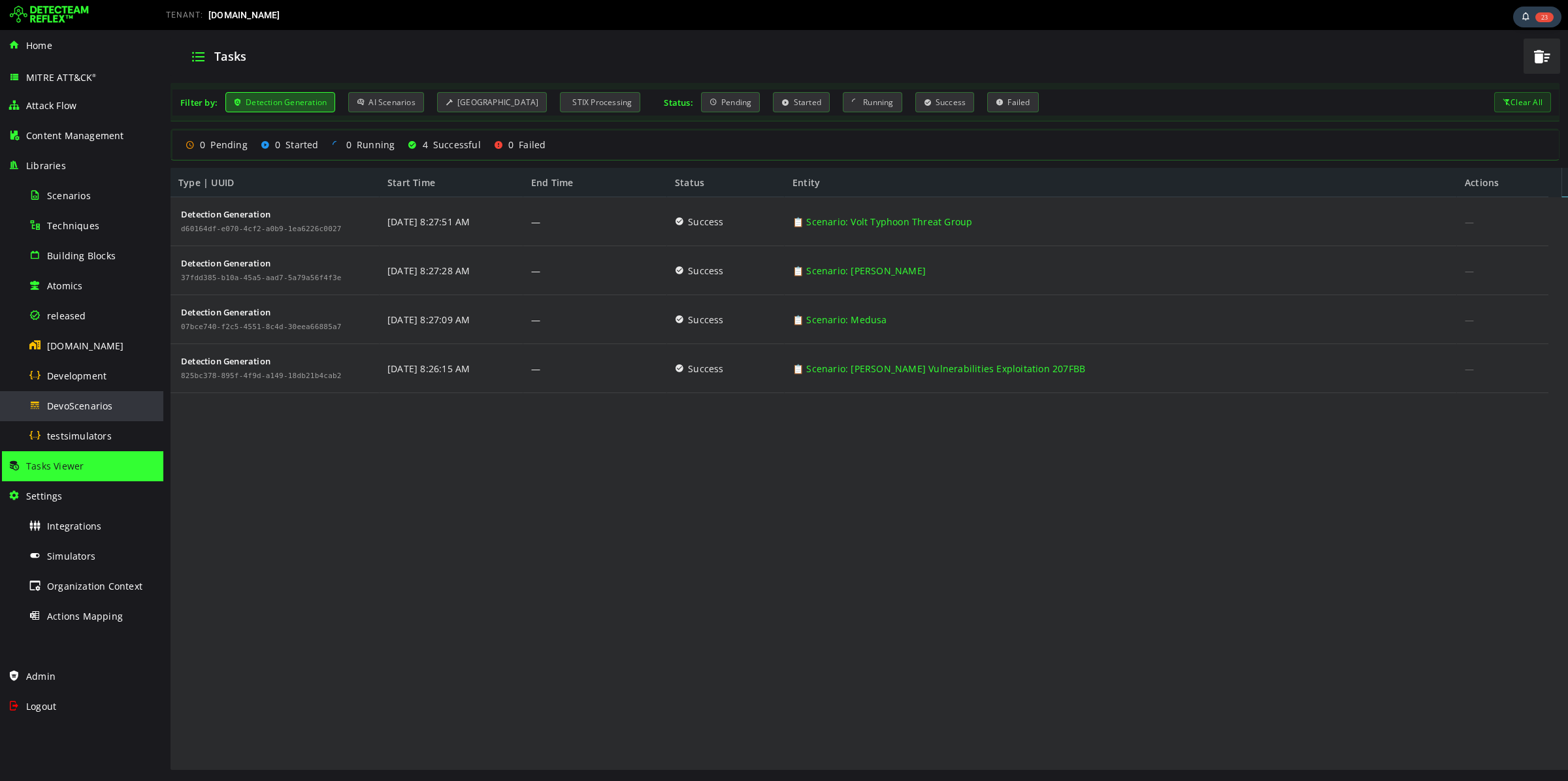
click at [60, 412] on div "DevoScenarios" at bounding box center [92, 406] width 127 height 29
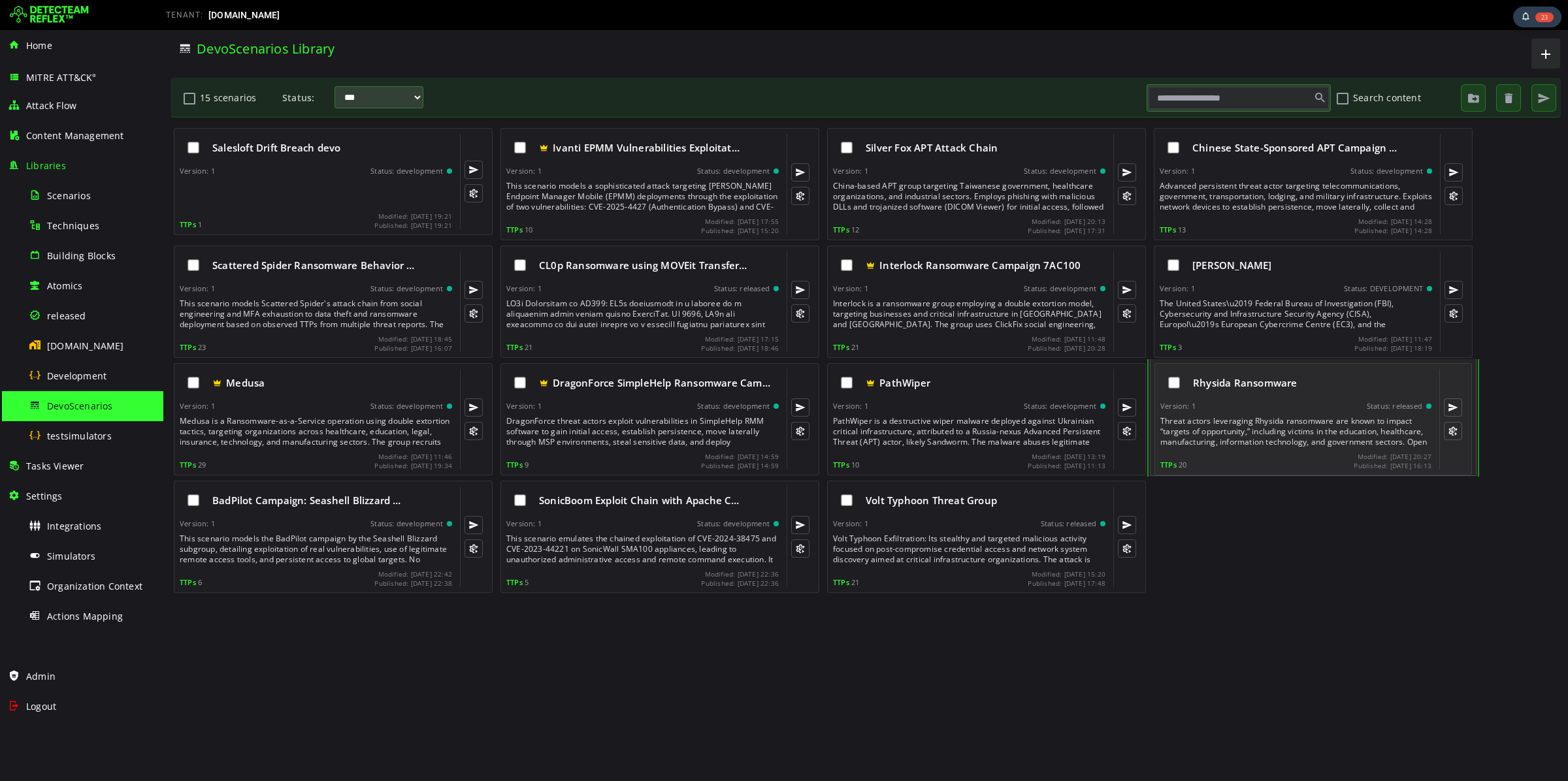
click at [1290, 420] on div "Threat actors leveraging Rhysida ransomware are known to impact “targets of opp…" at bounding box center [1296, 432] width 274 height 31
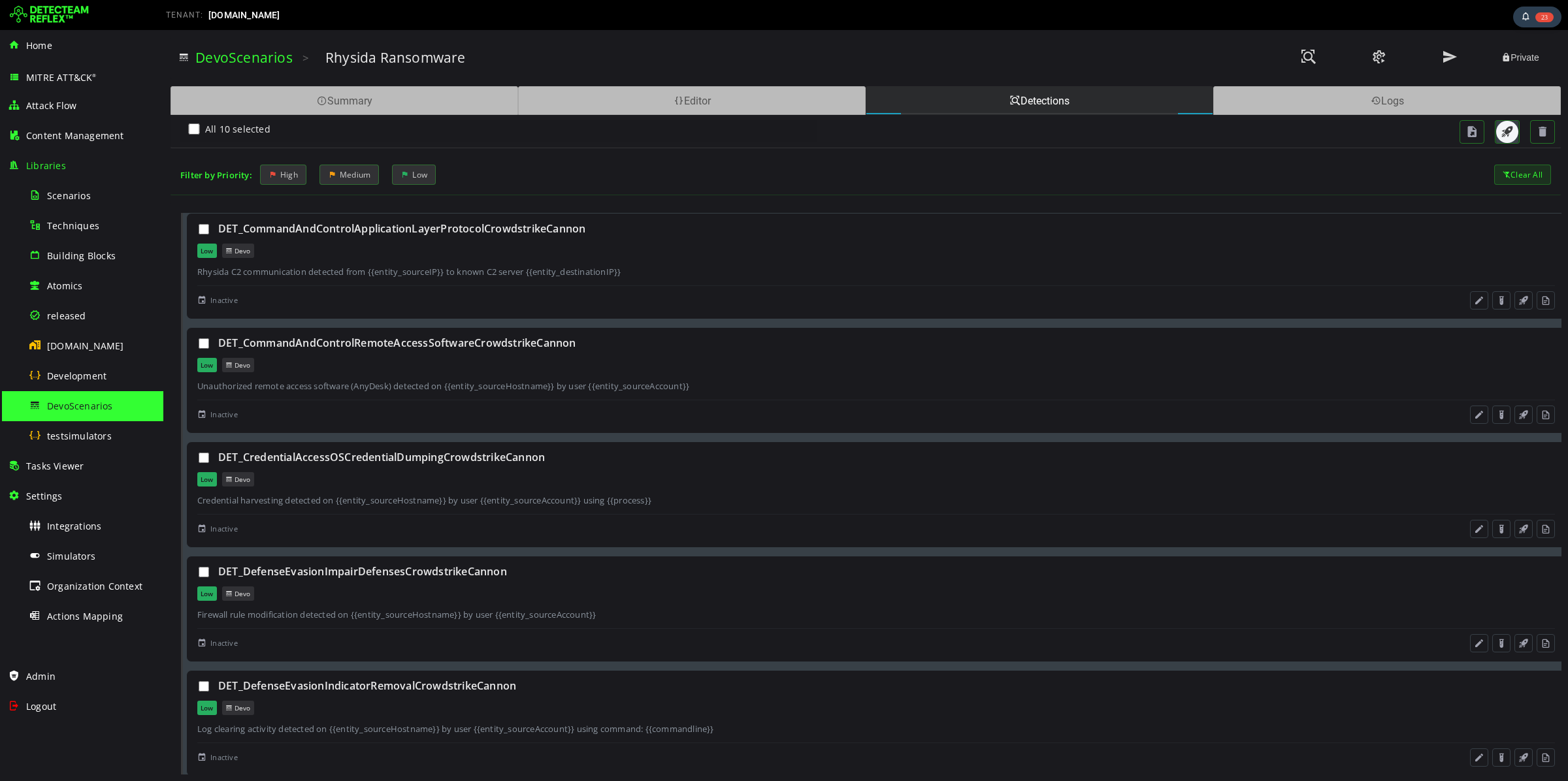
click at [1508, 133] on span "button" at bounding box center [1506, 132] width 13 height 13
